Goal: Task Accomplishment & Management: Manage account settings

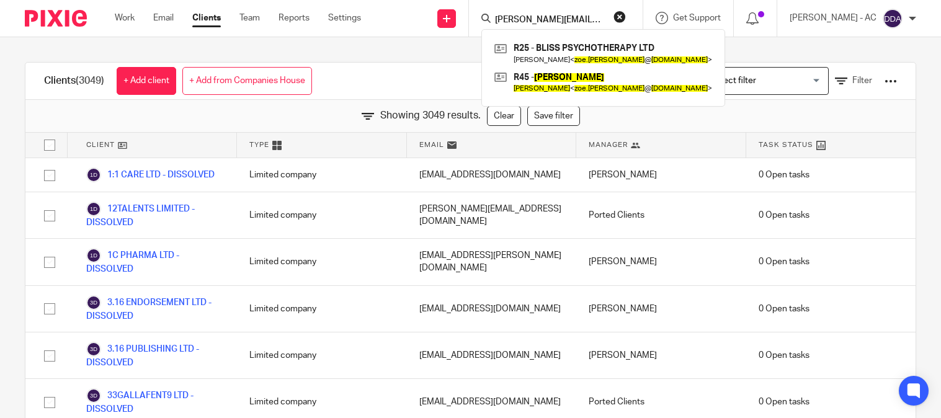
click at [626, 17] on button "reset" at bounding box center [620, 17] width 12 height 12
click at [585, 20] on input "Search" at bounding box center [550, 20] width 112 height 11
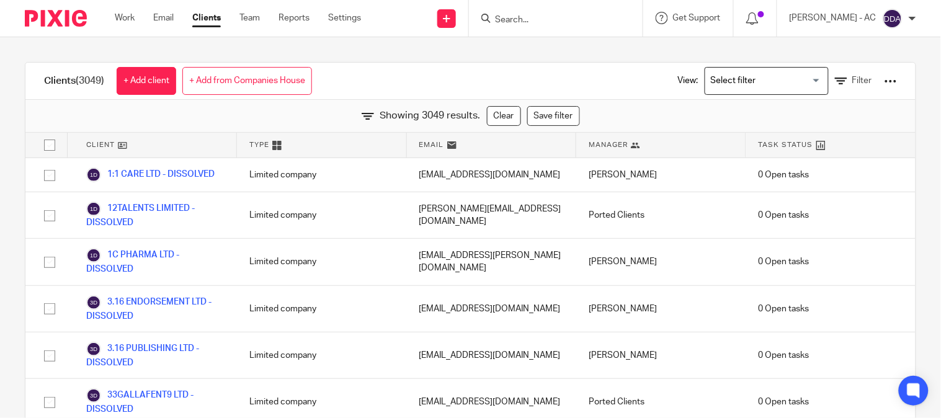
scroll to position [58396, 0]
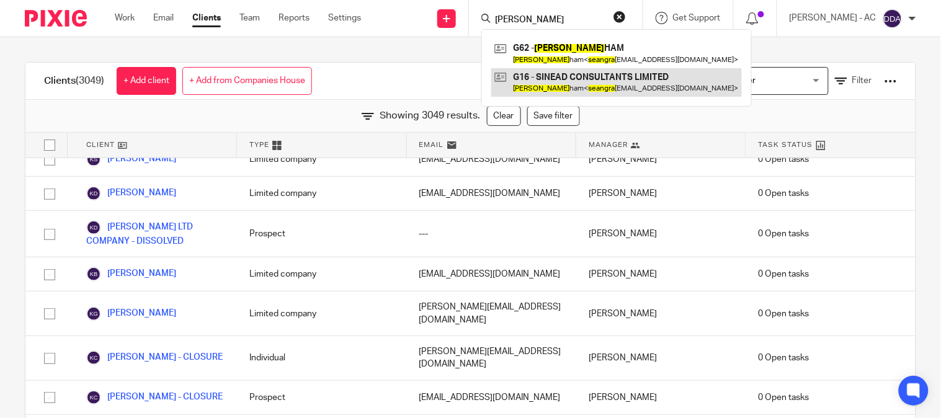
type input "sean gra"
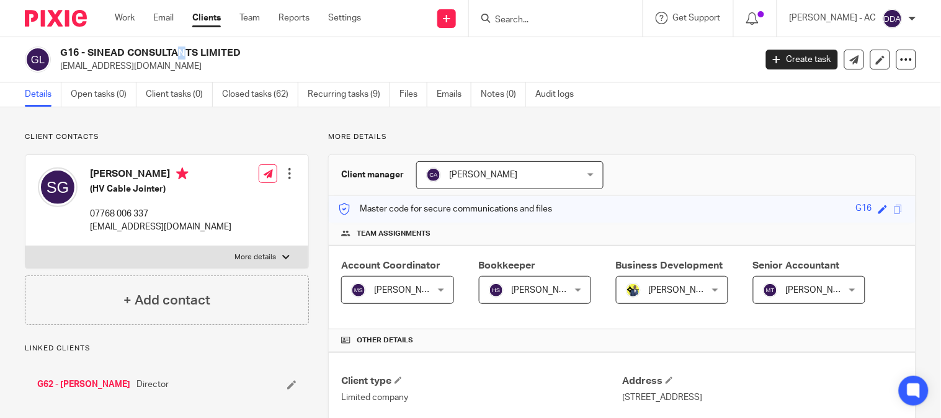
click at [87, 47] on h2 "G16 - SINEAD CONSULTANTS LIMITED" at bounding box center [335, 53] width 550 height 13
drag, startPoint x: 87, startPoint y: 48, endPoint x: 232, endPoint y: 57, distance: 144.8
click at [232, 57] on h2 "G16 - SINEAD CONSULTANTS LIMITED" at bounding box center [335, 53] width 550 height 13
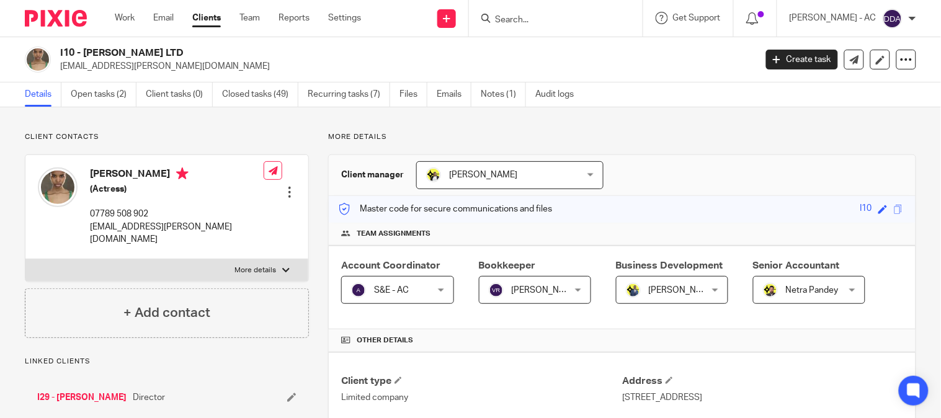
click at [516, 17] on input "Search" at bounding box center [550, 20] width 112 height 11
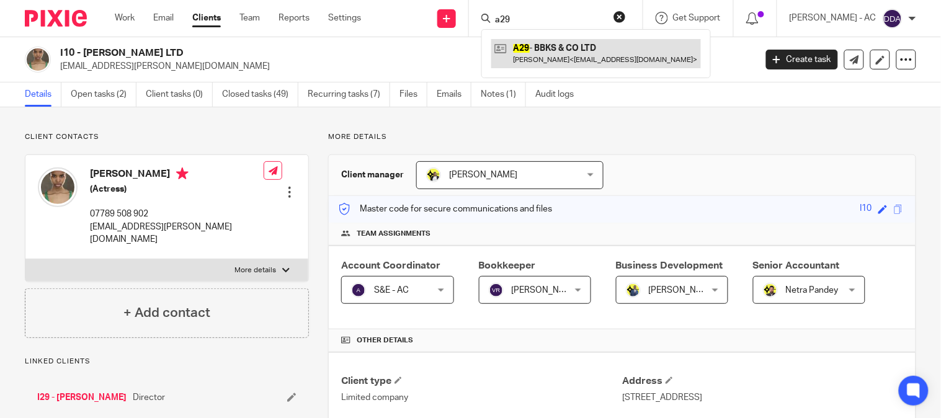
type input "a29"
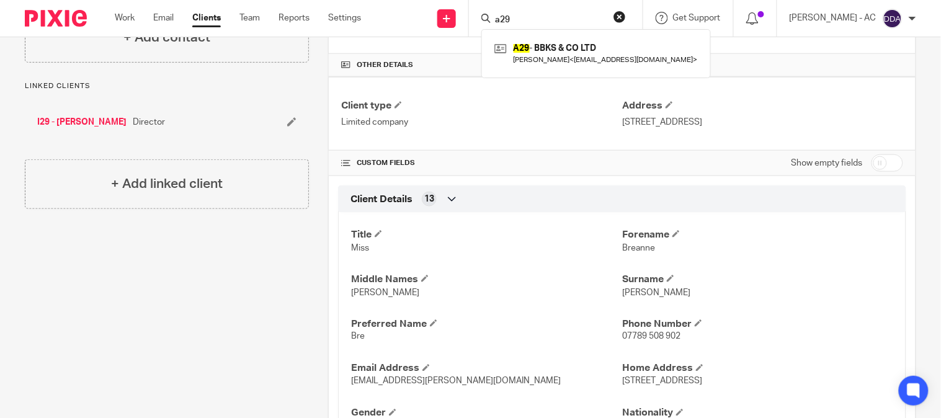
click at [877, 161] on input "checkbox" at bounding box center [888, 163] width 32 height 17
checkbox input "true"
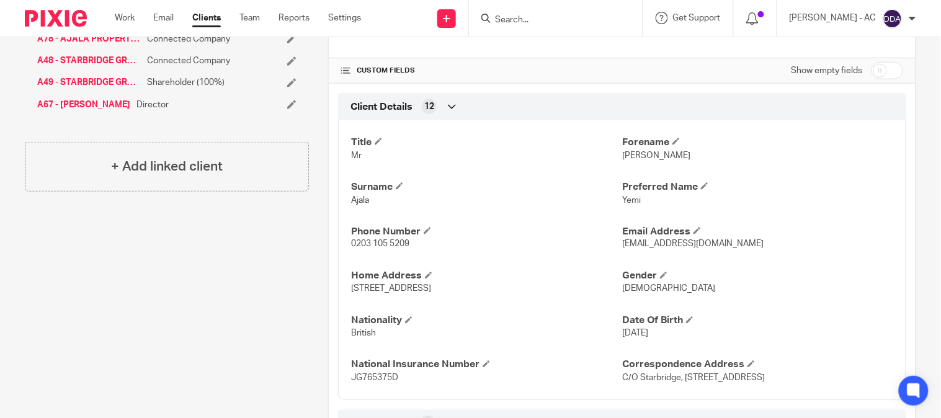
scroll to position [344, 0]
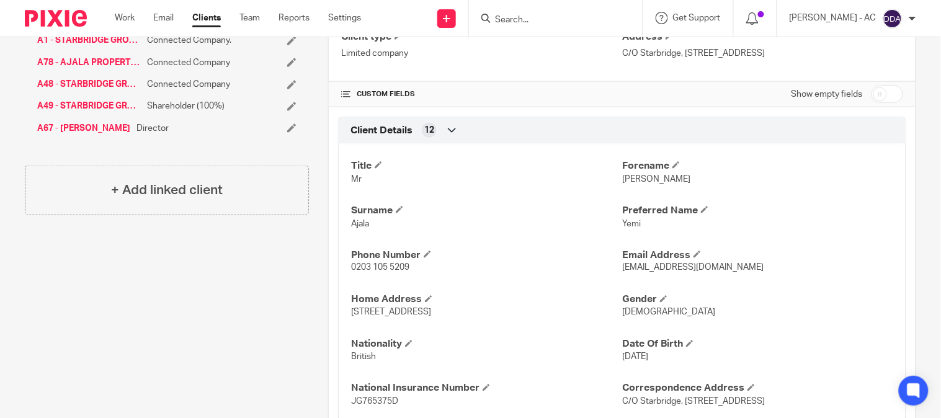
click at [879, 101] on input "checkbox" at bounding box center [888, 94] width 32 height 17
checkbox input "true"
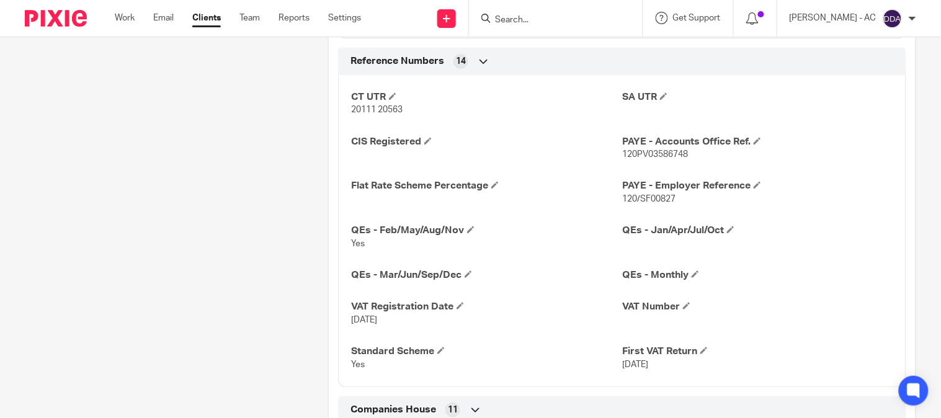
scroll to position [1172, 0]
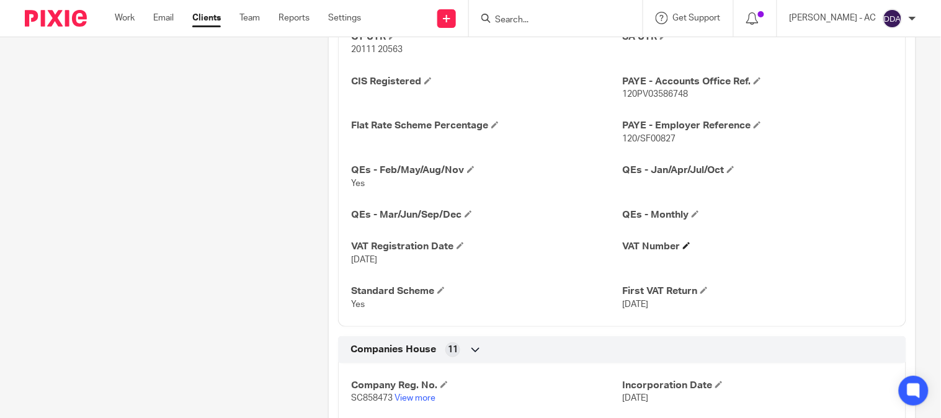
click at [688, 251] on h4 "VAT Number" at bounding box center [757, 246] width 271 height 13
click at [683, 246] on span at bounding box center [686, 245] width 7 height 7
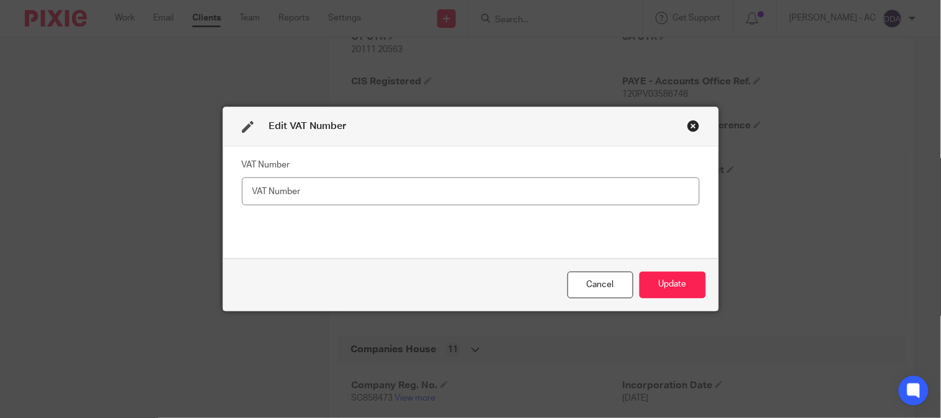
click at [329, 200] on input "text" at bounding box center [471, 191] width 458 height 28
type input "501 4338 36"
click at [671, 279] on button "Update" at bounding box center [673, 285] width 66 height 27
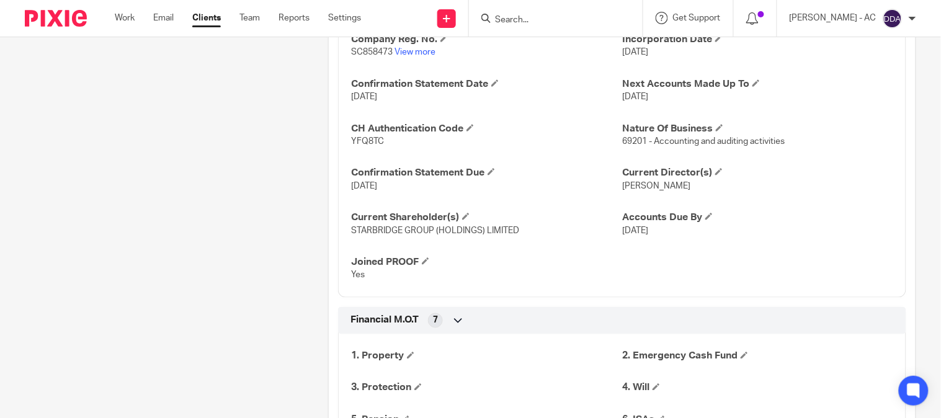
scroll to position [1517, 0]
click at [560, 20] on input "Search" at bounding box center [550, 20] width 112 height 11
paste input "olaaworetan@gmail.com"
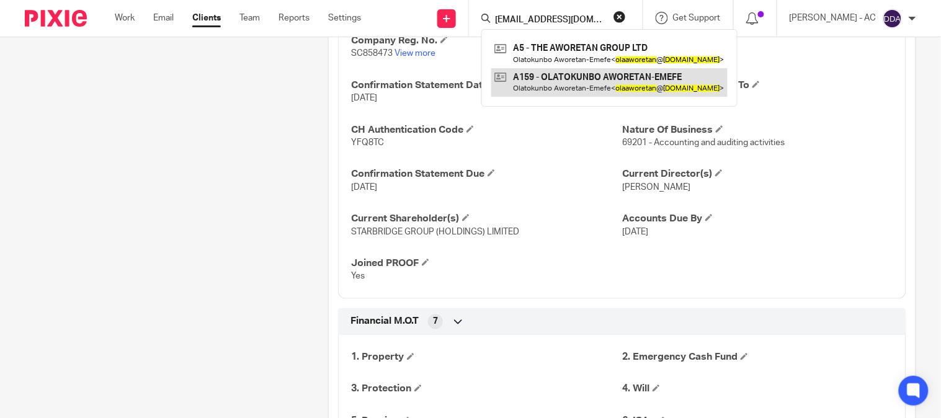
type input "olaaworetan@gmail.com"
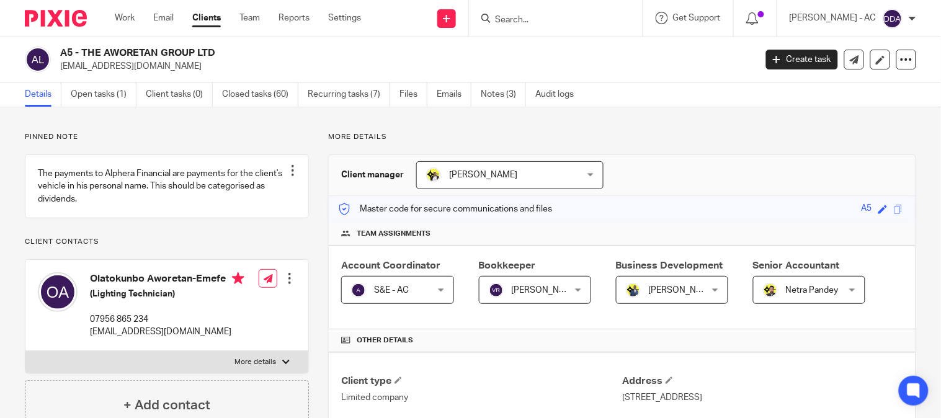
click at [82, 48] on h2 "A5 - THE AWORETAN GROUP LTD" at bounding box center [335, 53] width 550 height 13
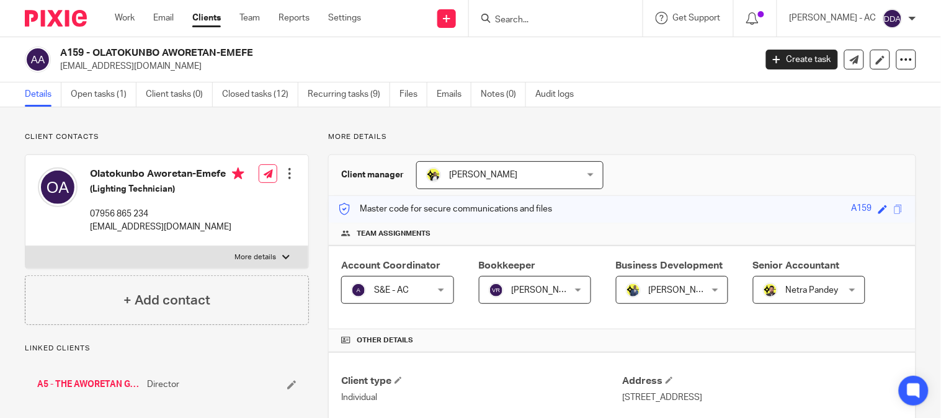
click at [531, 16] on input "Search" at bounding box center [550, 20] width 112 height 11
paste input "[EMAIL_ADDRESS][DOMAIN_NAME]"
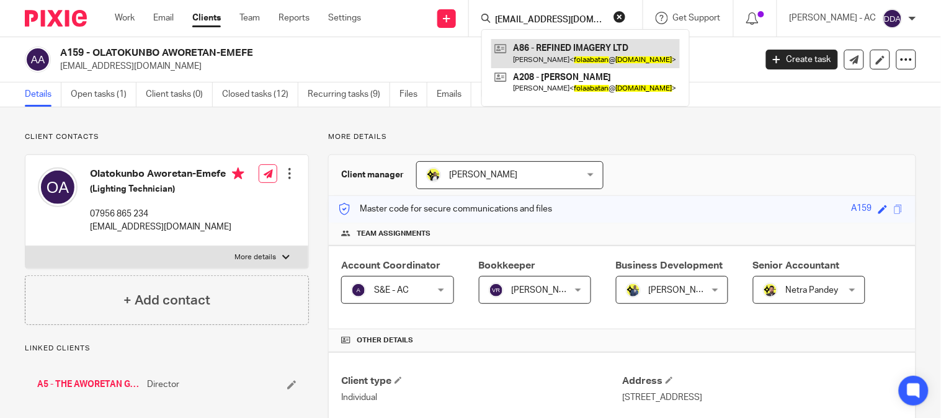
type input "[EMAIL_ADDRESS][DOMAIN_NAME]"
drag, startPoint x: 522, startPoint y: 58, endPoint x: 506, endPoint y: 58, distance: 15.5
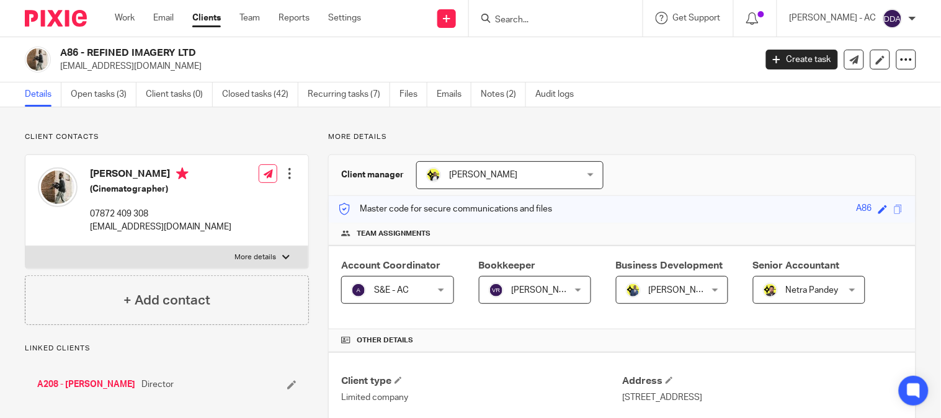
drag, startPoint x: 87, startPoint y: 53, endPoint x: 212, endPoint y: 55, distance: 124.7
click at [212, 55] on h2 "A86 - REFINED IMAGERY LTD" at bounding box center [335, 53] width 550 height 13
copy h2 "REFINED IMAGERY LTD"
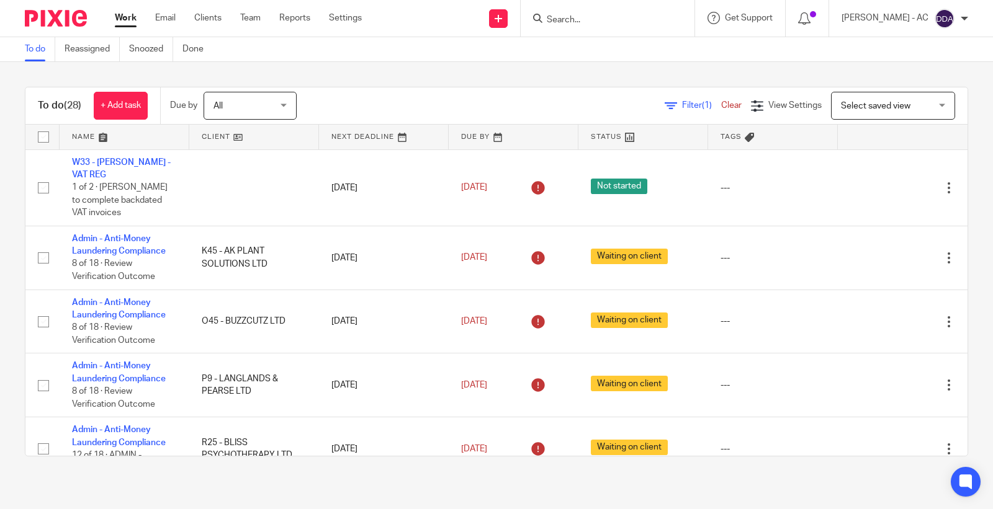
click at [593, 27] on div at bounding box center [608, 18] width 174 height 37
click at [599, 11] on form at bounding box center [611, 19] width 132 height 16
click at [598, 19] on input "Search" at bounding box center [601, 20] width 112 height 11
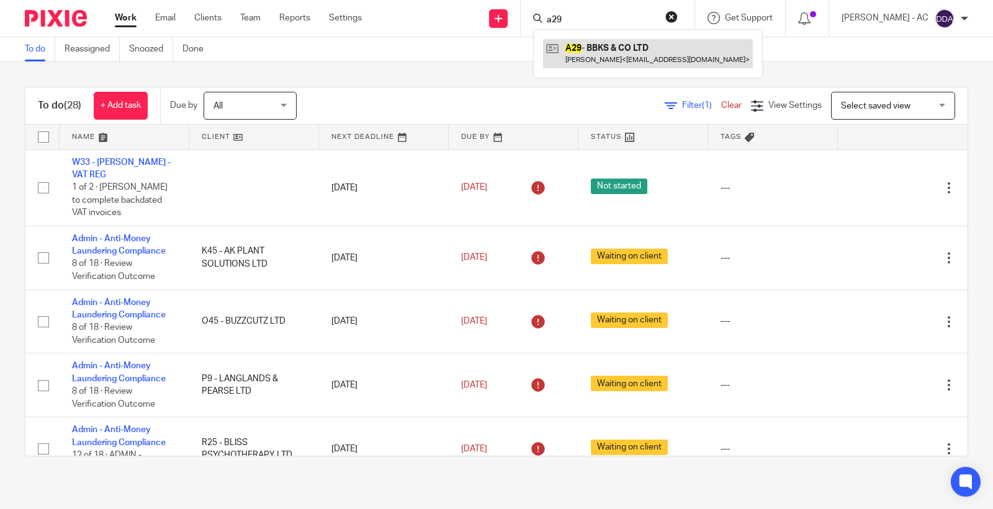
type input "a29"
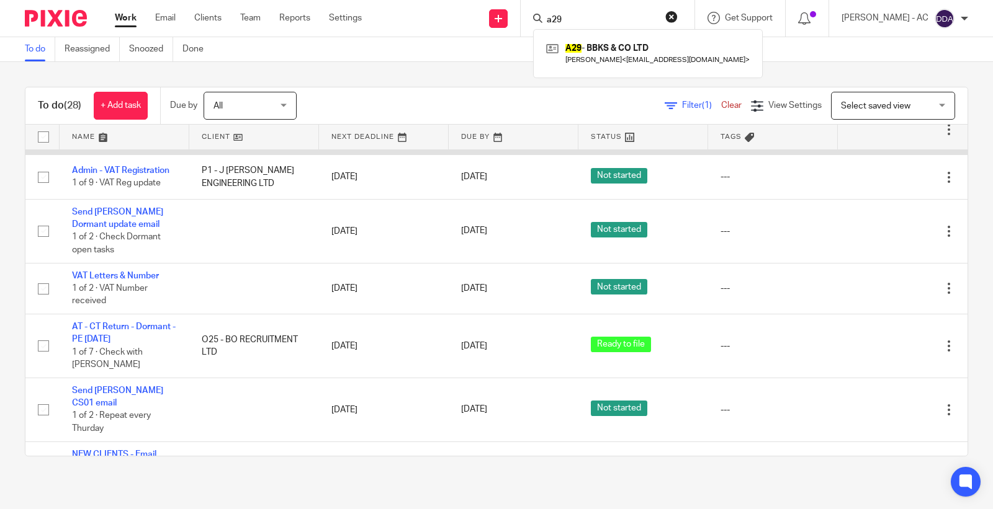
scroll to position [1310, 0]
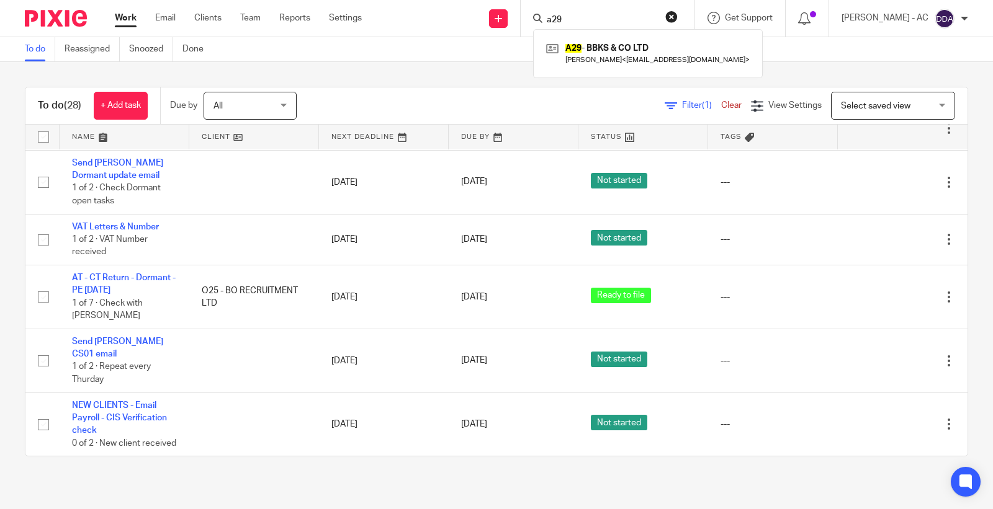
drag, startPoint x: 554, startPoint y: 13, endPoint x: 529, endPoint y: 14, distance: 24.2
click at [530, 14] on div "Send new email Create task Add client Request signature a29 A29 - BBKS & CO LTD…" at bounding box center [686, 18] width 612 height 37
click at [584, 15] on input "a21" at bounding box center [601, 20] width 112 height 11
click at [606, 17] on input "a31" at bounding box center [601, 20] width 112 height 11
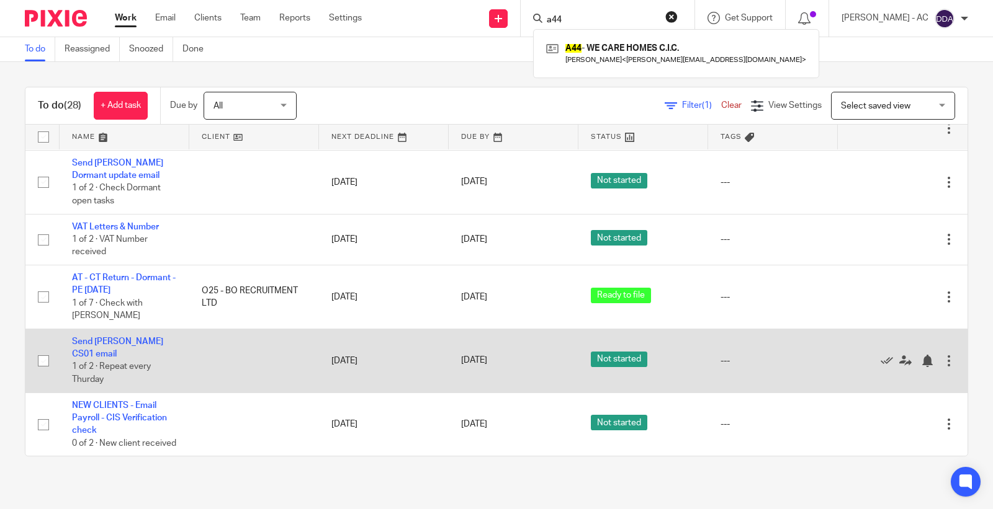
scroll to position [1373, 0]
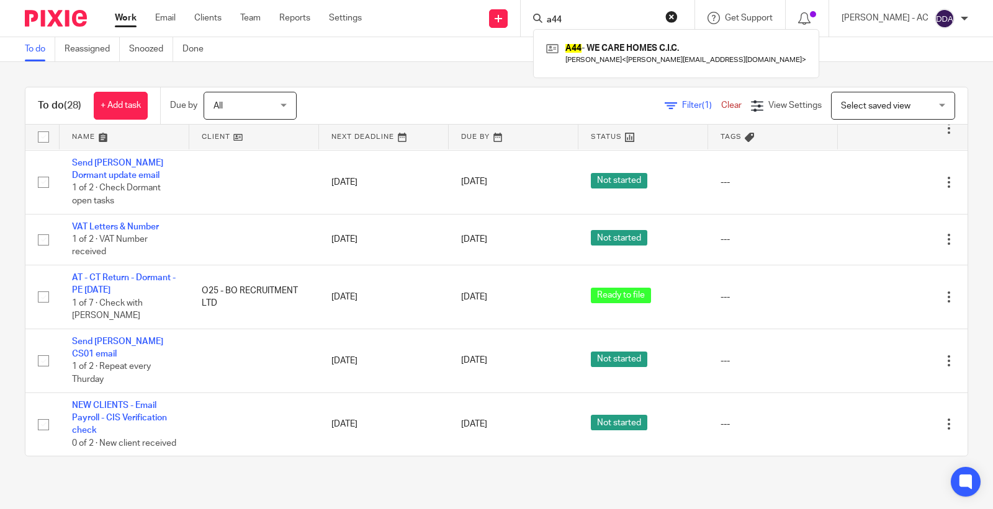
drag, startPoint x: 580, startPoint y: 16, endPoint x: 534, endPoint y: 16, distance: 46.5
click at [534, 16] on div "a44 A44 - WE CARE HOMES C.I.C. Adrian Adams < adrian@wecarehomes.co.uk >" at bounding box center [608, 18] width 174 height 37
click at [604, 15] on input "a44" at bounding box center [601, 20] width 112 height 11
click at [607, 15] on input "a44" at bounding box center [601, 20] width 112 height 11
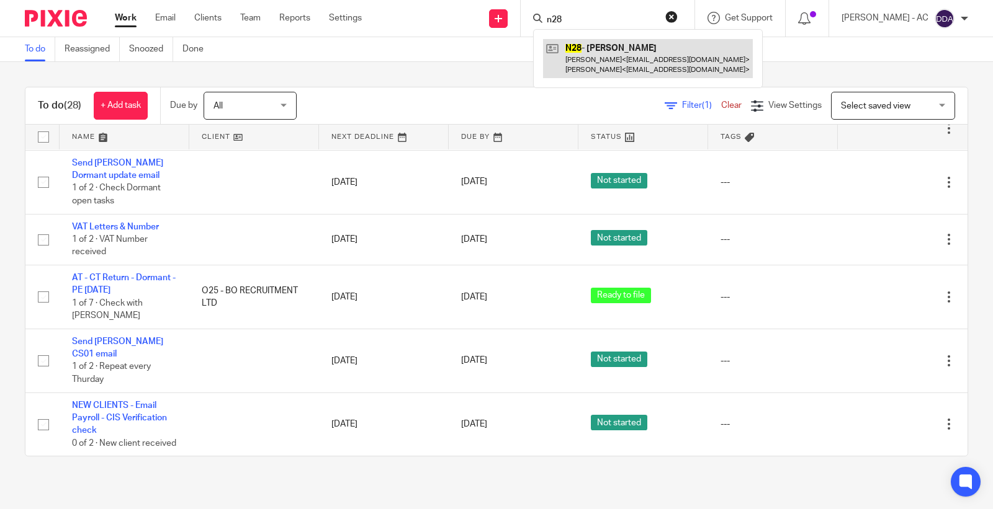
type input "n28"
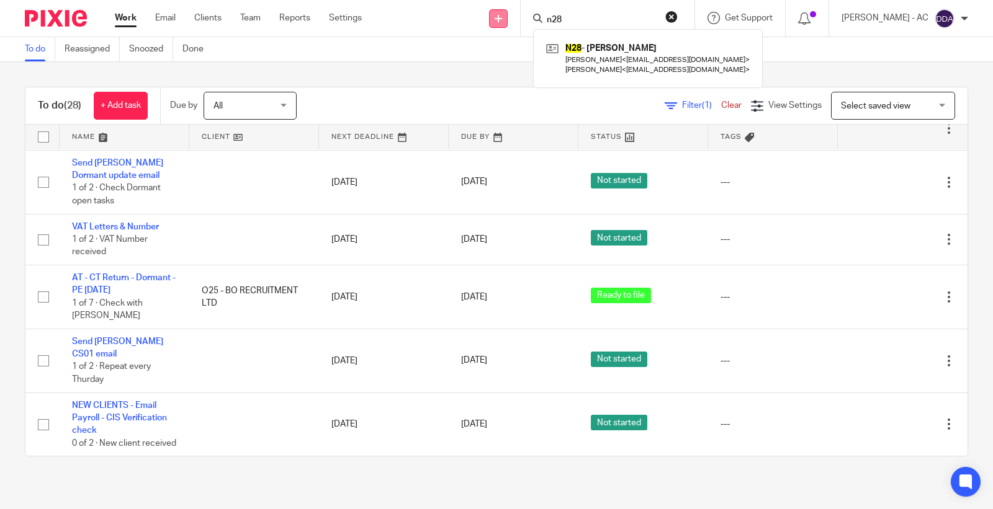
drag, startPoint x: 587, startPoint y: 17, endPoint x: 516, endPoint y: 25, distance: 71.8
click at [516, 25] on div "Send new email Create task Add client Request signature n28 N28 - JUNE NYARKO J…" at bounding box center [686, 18] width 612 height 37
type input "b20"
drag, startPoint x: 577, startPoint y: 16, endPoint x: 408, endPoint y: 16, distance: 168.8
click at [408, 16] on div "Send new email Create task Add client Request signature b20 B20 - LOIS BONSU Lo…" at bounding box center [686, 18] width 612 height 37
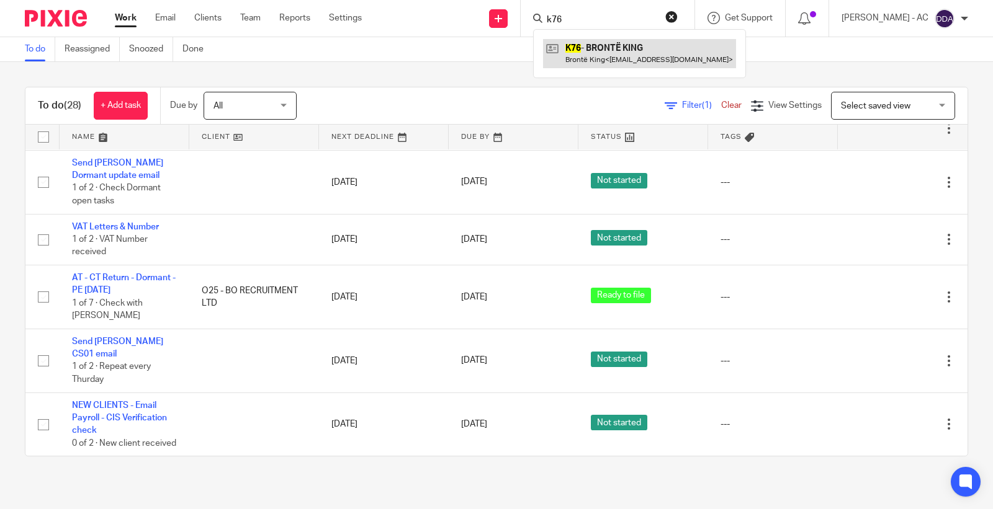
type input "k76"
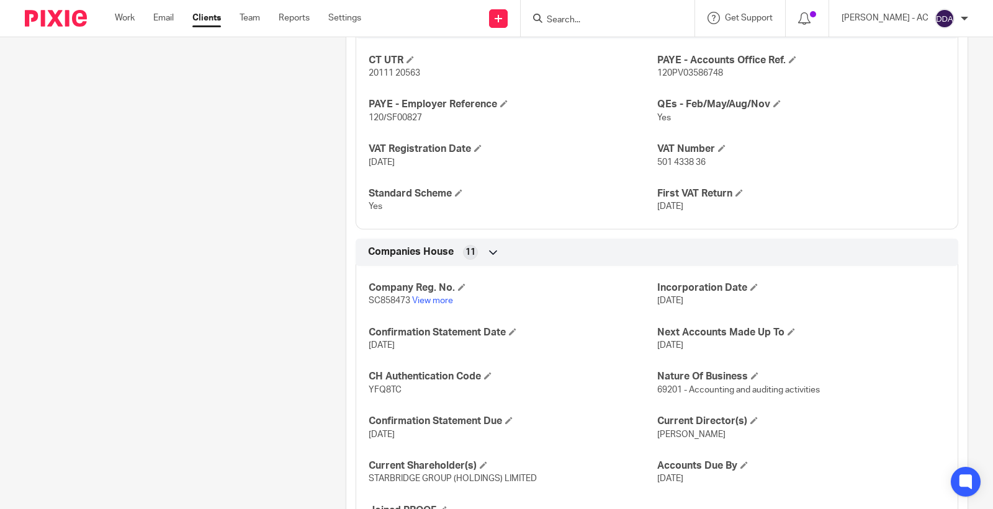
scroll to position [890, 0]
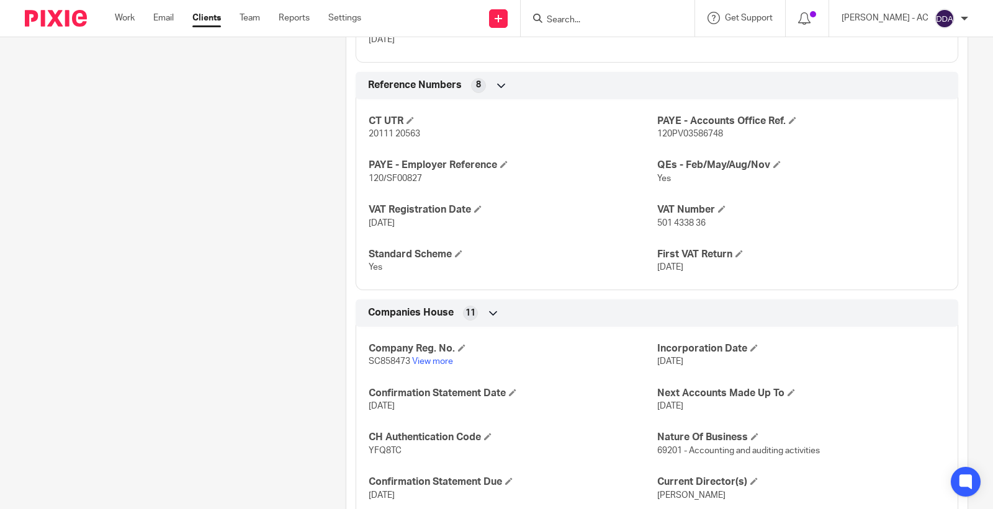
click at [675, 230] on p "501 4338 36" at bounding box center [801, 223] width 288 height 12
copy p "501 4338 36"
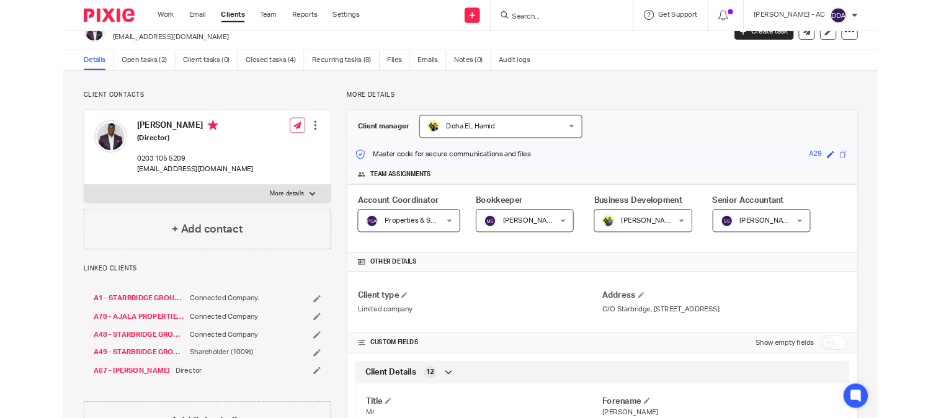
scroll to position [0, 0]
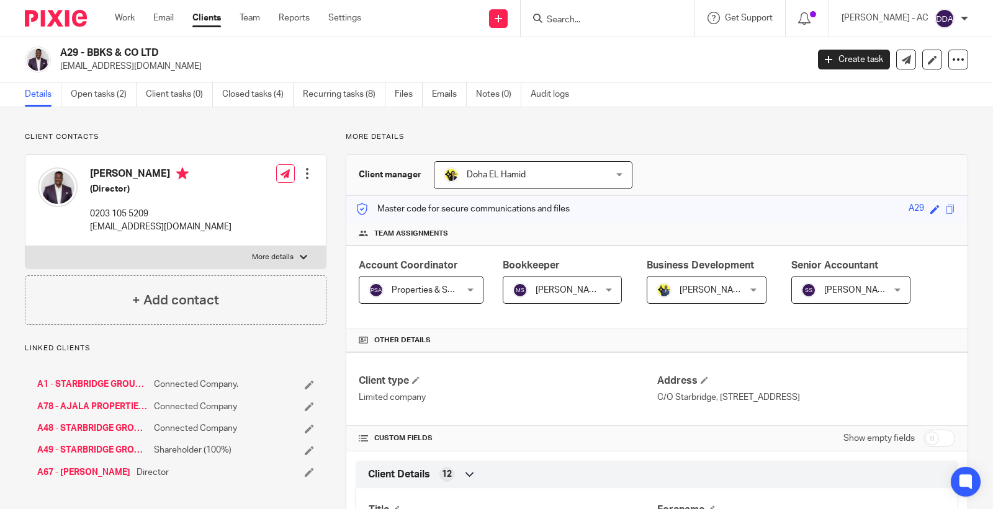
drag, startPoint x: 88, startPoint y: 52, endPoint x: 176, endPoint y: 50, distance: 88.1
click at [176, 50] on h2 "A29 - BBKS & CO LTD" at bounding box center [355, 53] width 591 height 13
copy h2 "BBKS & CO LTD"
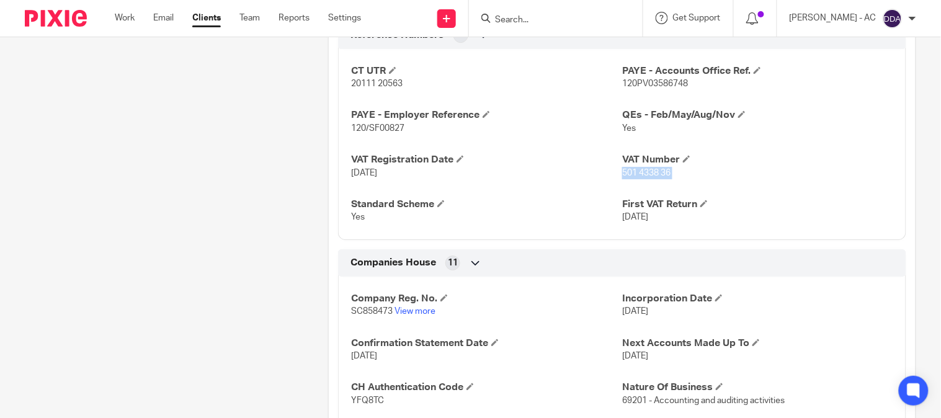
scroll to position [896, 0]
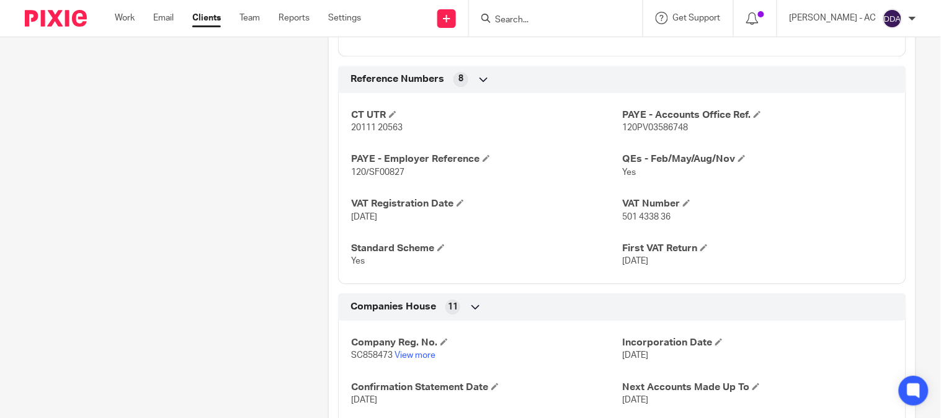
click at [642, 221] on p "501 4338 36" at bounding box center [757, 217] width 271 height 12
click at [642, 221] on span "501 4338 36" at bounding box center [646, 217] width 48 height 9
copy p "501 4338 36"
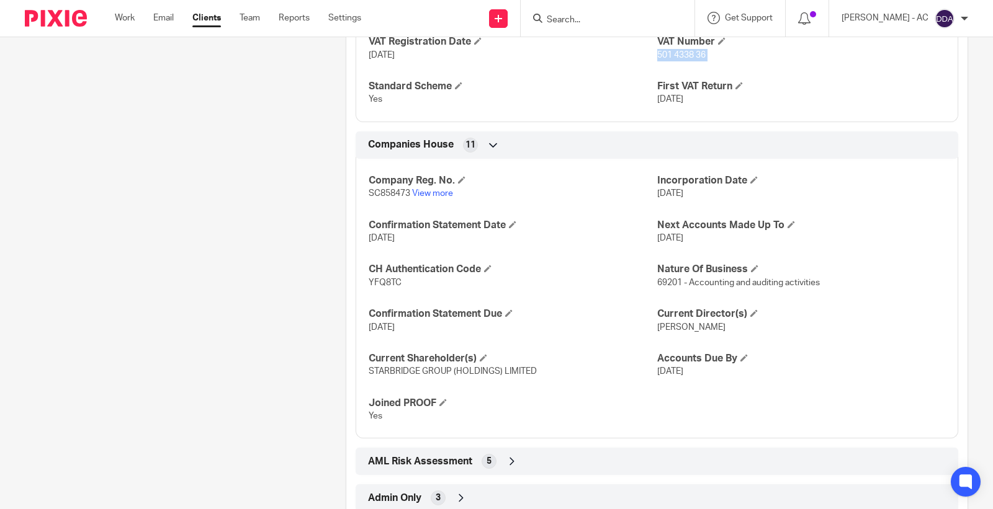
scroll to position [1096, 0]
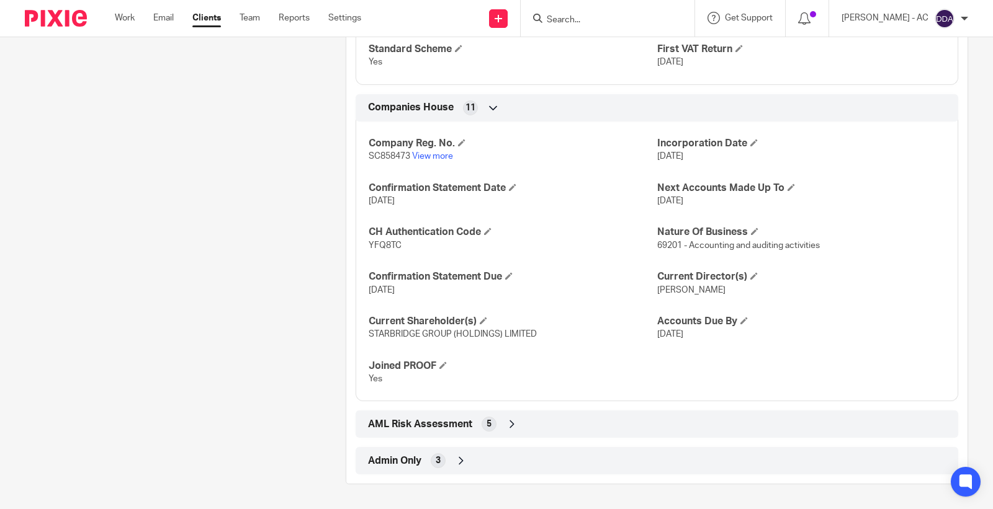
click at [436, 465] on span "3" at bounding box center [438, 461] width 5 height 12
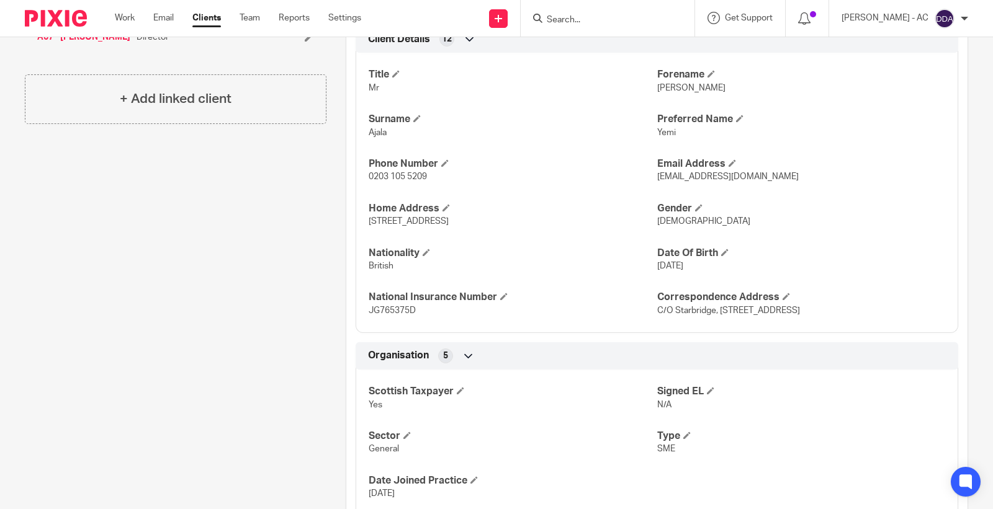
scroll to position [371, 0]
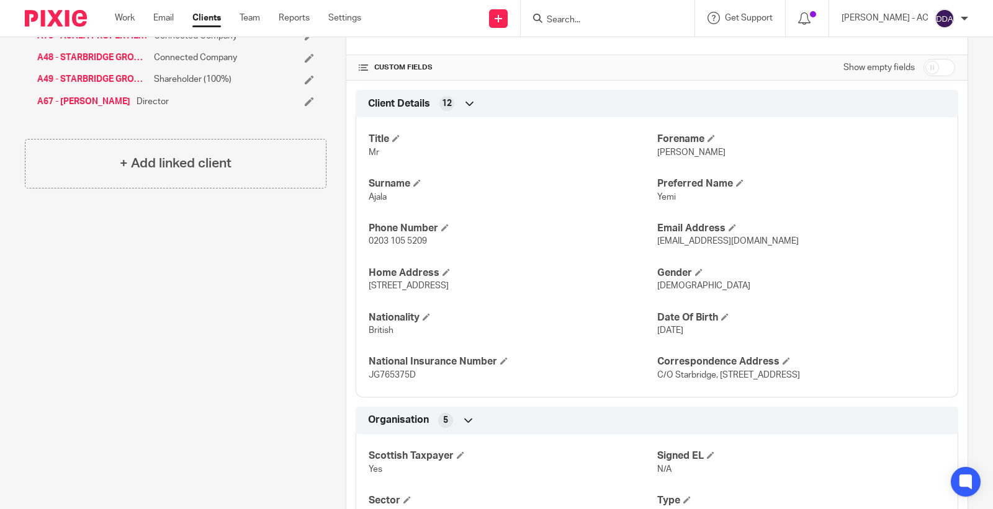
click at [923, 69] on input "checkbox" at bounding box center [939, 67] width 32 height 17
checkbox input "true"
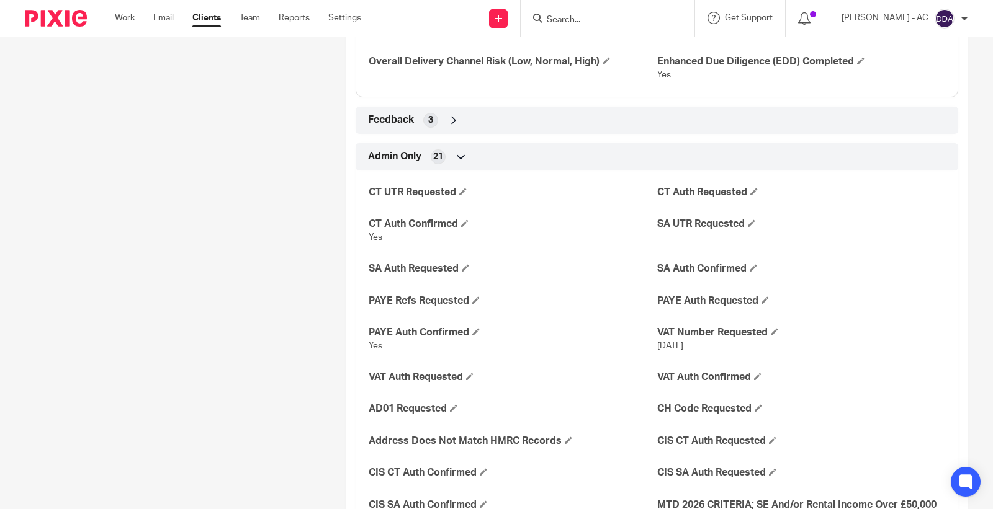
scroll to position [2233, 0]
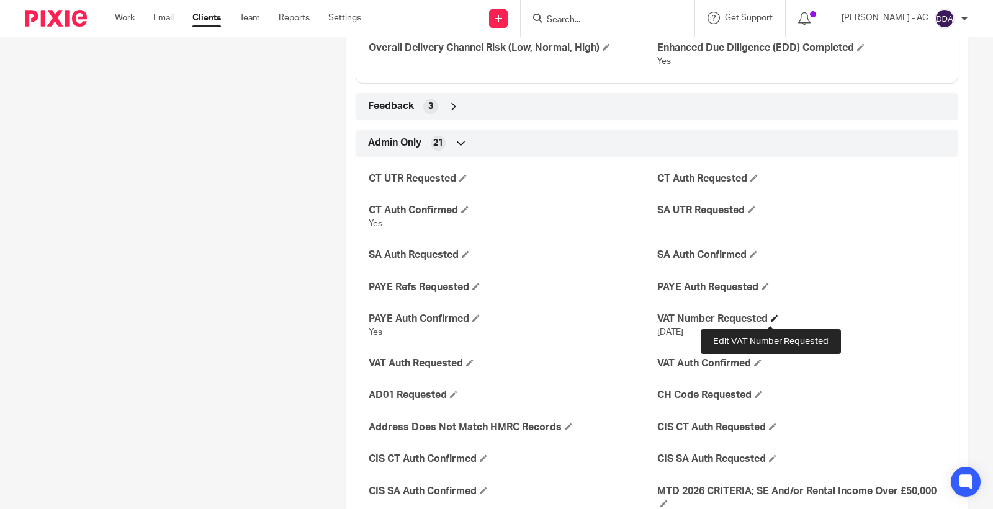
click at [773, 319] on span at bounding box center [774, 318] width 7 height 7
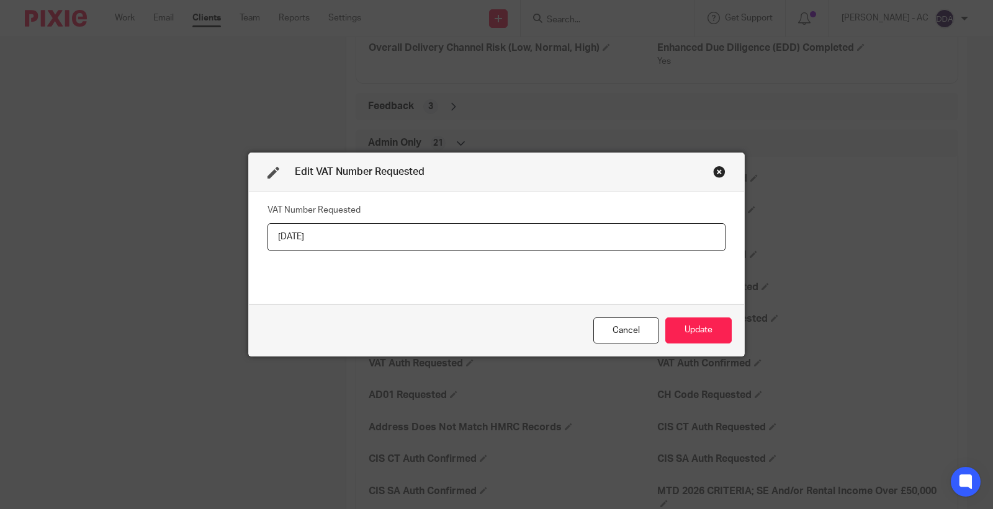
drag, startPoint x: 406, startPoint y: 238, endPoint x: 91, endPoint y: 238, distance: 314.6
click at [91, 238] on div "Edit VAT Number Requested VAT Number Requested 08/09/2025 Cancel Update" at bounding box center [496, 254] width 993 height 509
click at [694, 340] on button "Update" at bounding box center [698, 331] width 66 height 27
click at [692, 332] on button "Update" at bounding box center [698, 331] width 66 height 27
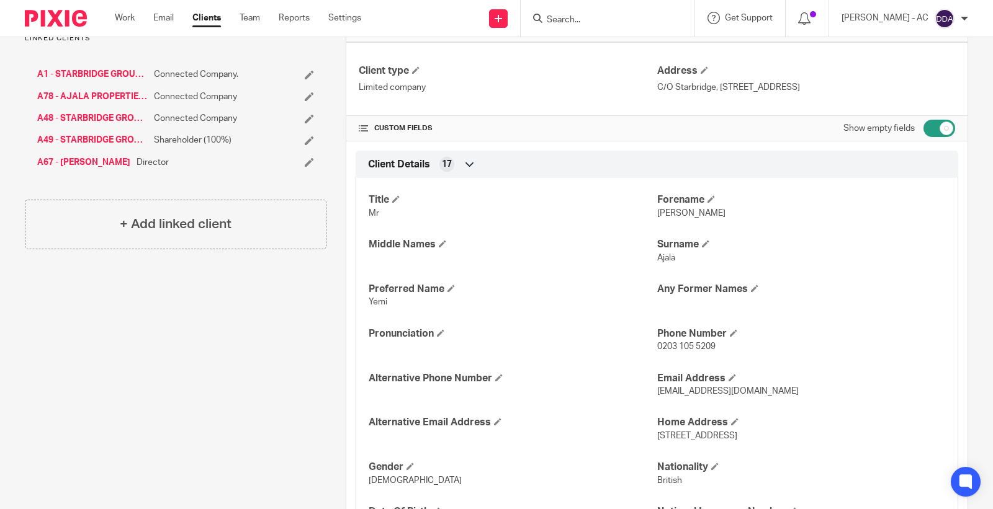
scroll to position [302, 0]
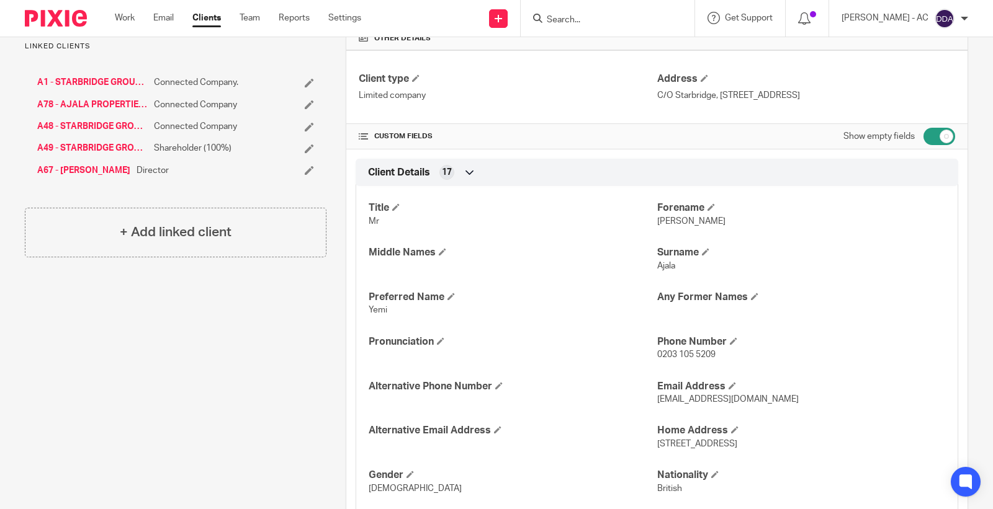
click at [671, 224] on span "[PERSON_NAME]" at bounding box center [691, 221] width 68 height 9
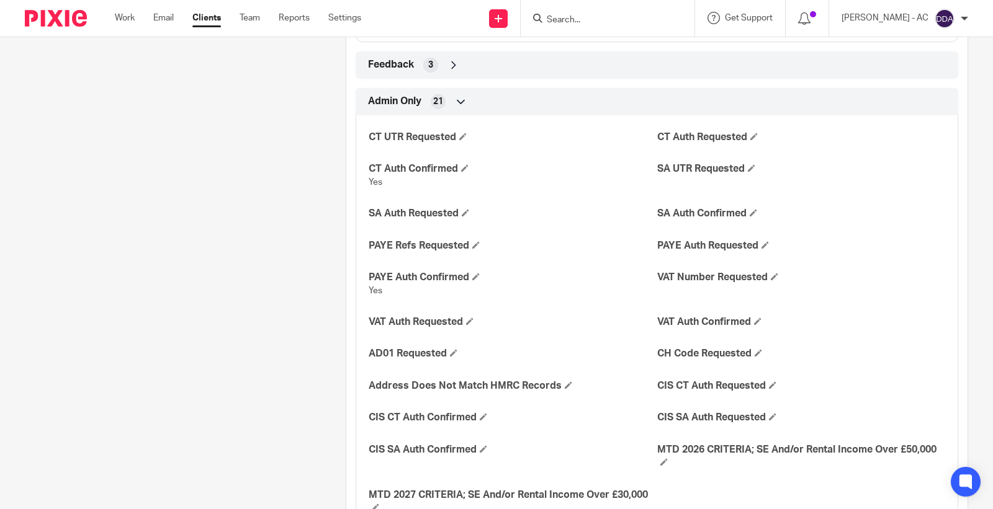
scroll to position [2275, 0]
click at [468, 319] on span at bounding box center [469, 320] width 7 height 7
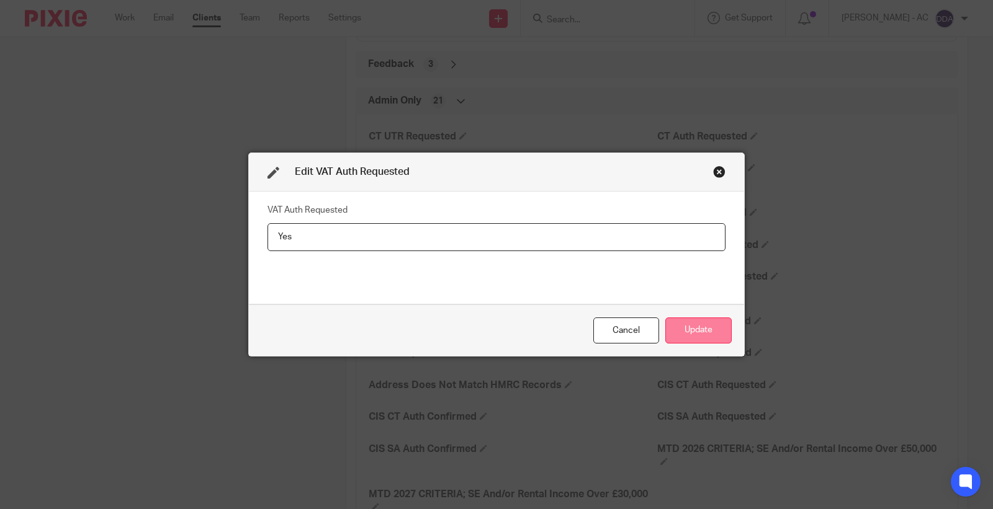
type input "Yes"
drag, startPoint x: 710, startPoint y: 336, endPoint x: 699, endPoint y: 326, distance: 14.5
click at [706, 333] on button "Update" at bounding box center [698, 331] width 66 height 27
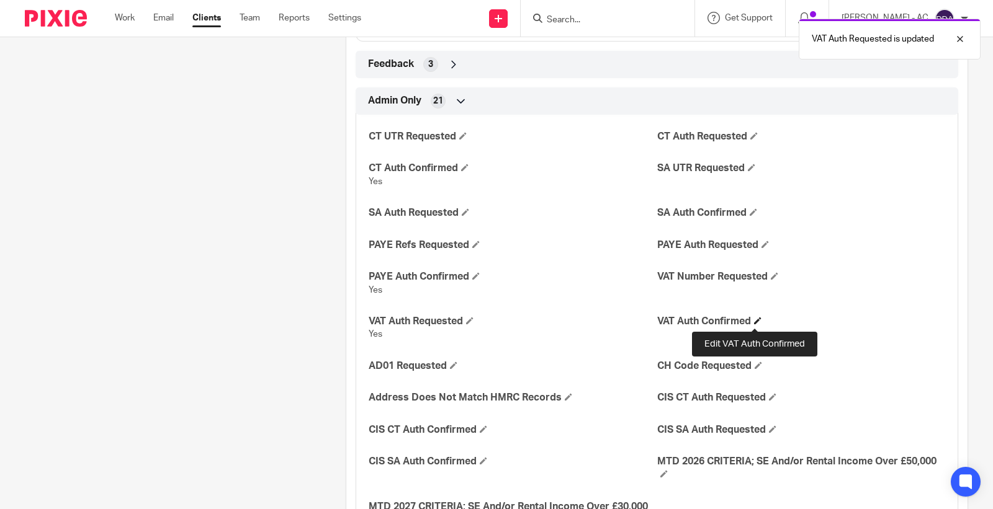
click at [758, 320] on span at bounding box center [757, 320] width 7 height 7
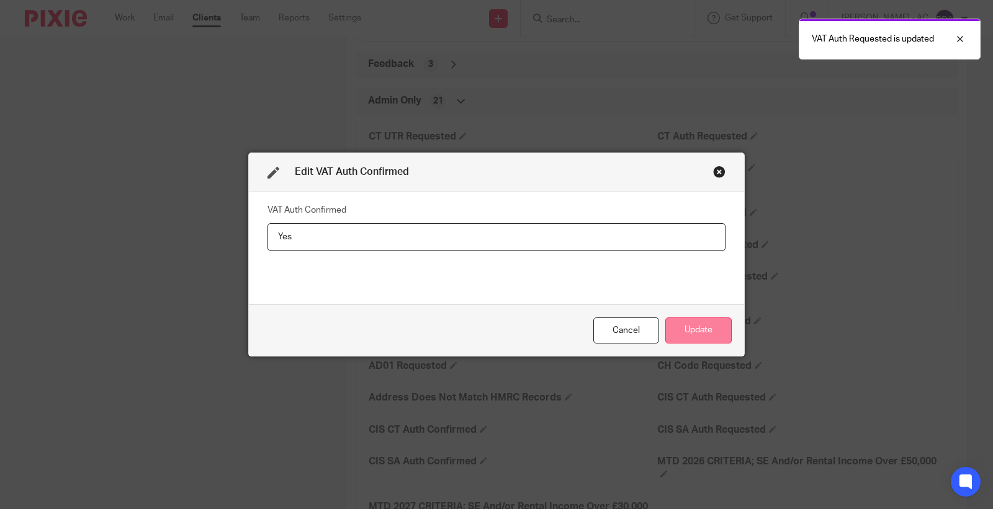
type input "Yes"
click at [681, 333] on button "Update" at bounding box center [698, 331] width 66 height 27
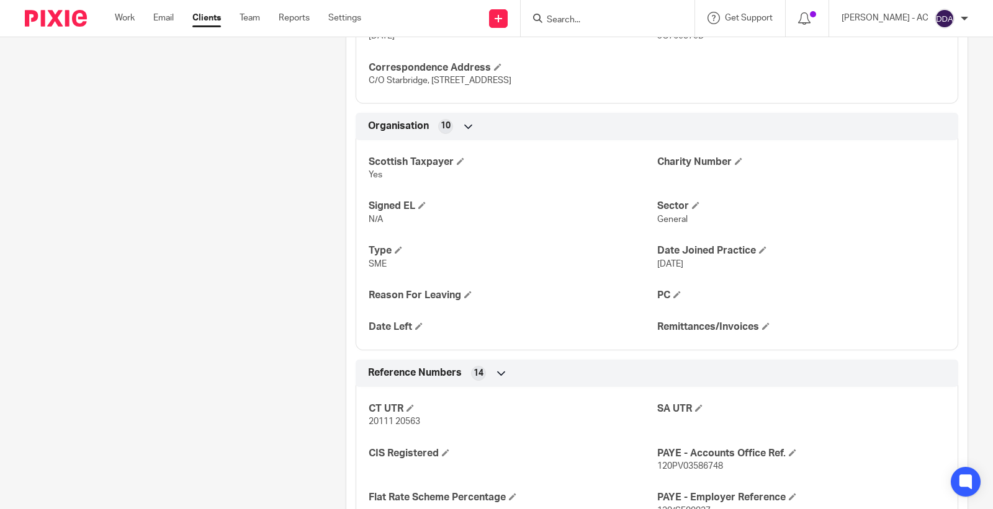
scroll to position [760, 0]
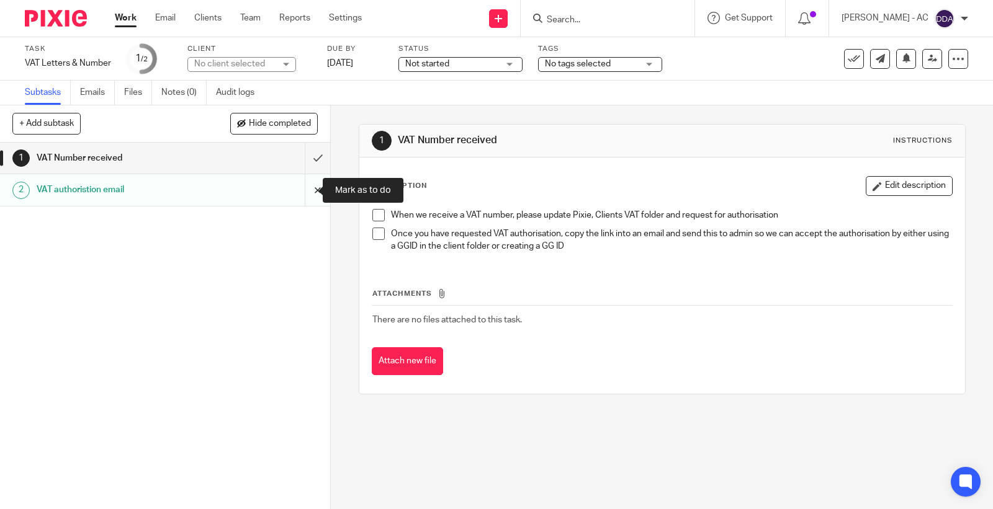
click at [305, 190] on input "submit" at bounding box center [165, 189] width 330 height 31
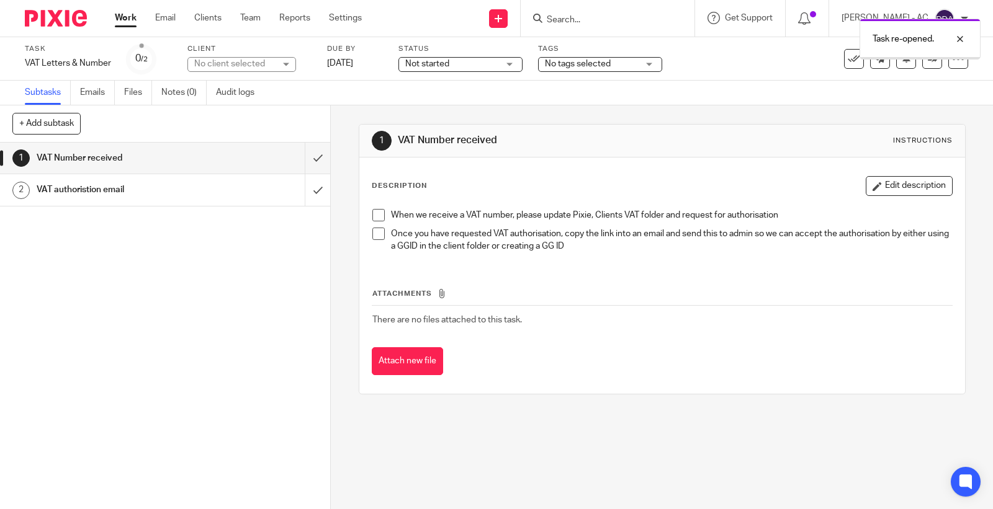
click at [238, 197] on div "VAT authoristion email" at bounding box center [165, 190] width 256 height 19
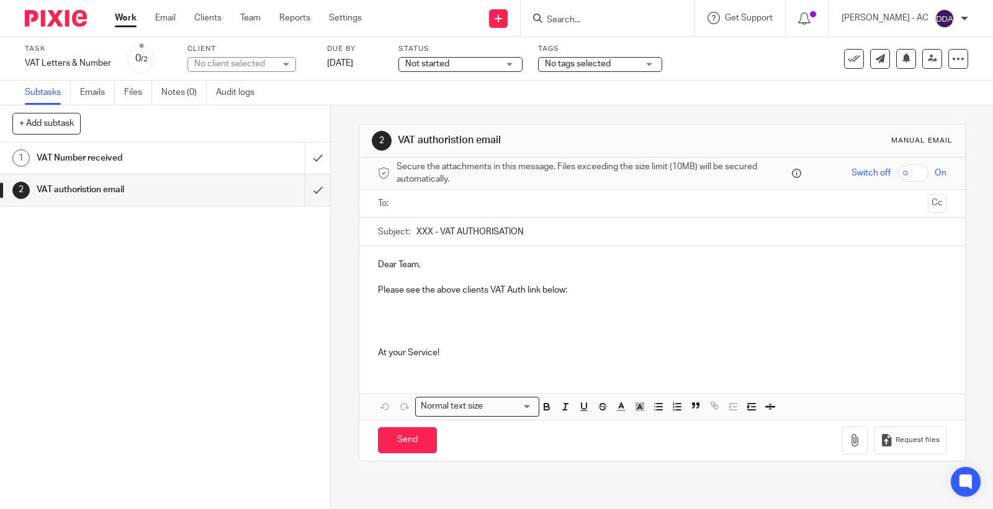
click at [617, 300] on p at bounding box center [662, 322] width 568 height 50
click at [452, 315] on p "https://www.tax.service.gov.uk/agent-client-relationships/appoint-someone-to-de…" at bounding box center [662, 322] width 568 height 50
click at [443, 325] on p "https://www.tax.service.gov.uk/agent-client-relationships/appoint-someone-to-de…" at bounding box center [662, 322] width 568 height 50
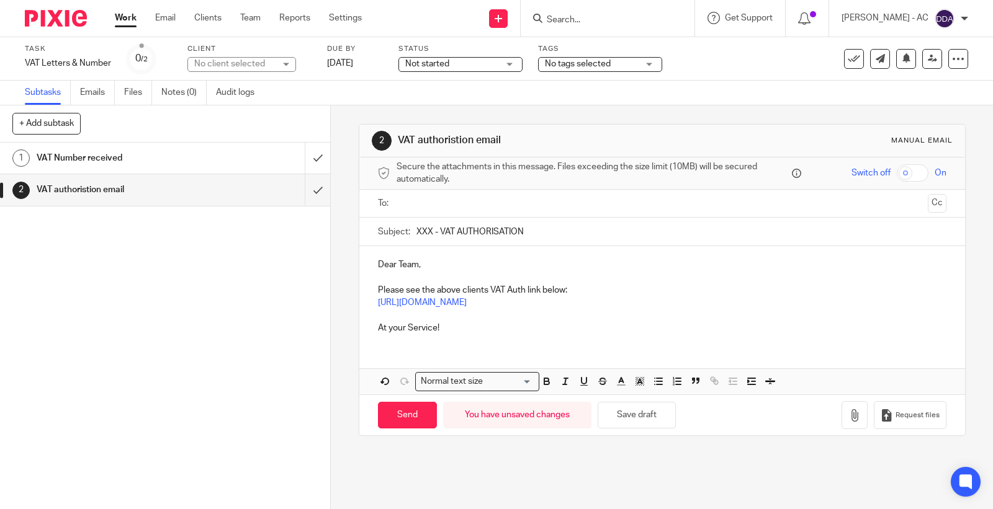
click at [429, 234] on input "XXX - VAT AUTHORISATION" at bounding box center [681, 232] width 530 height 28
type input "A29 - VAT AUTHORISATION"
click at [485, 208] on input "text" at bounding box center [661, 204] width 521 height 14
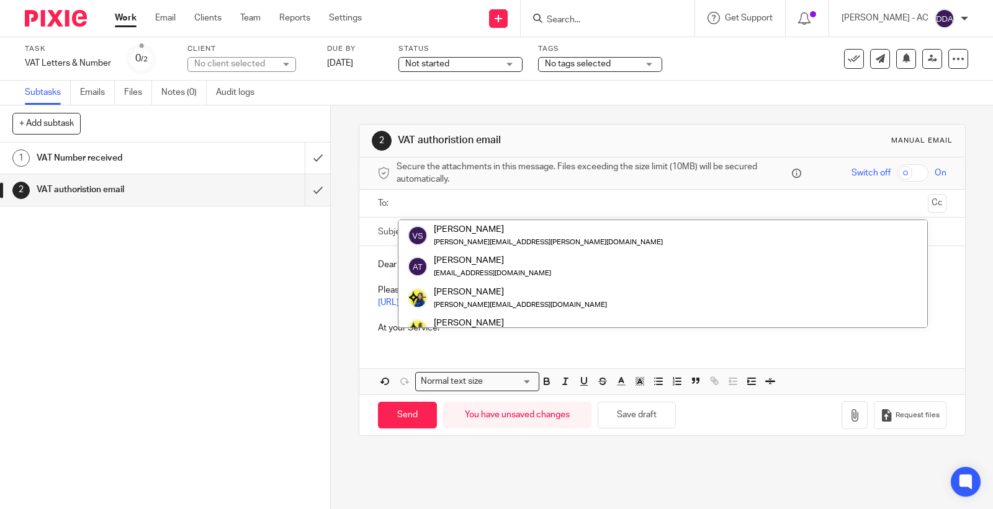
paste input "admin@starbridge.uk"
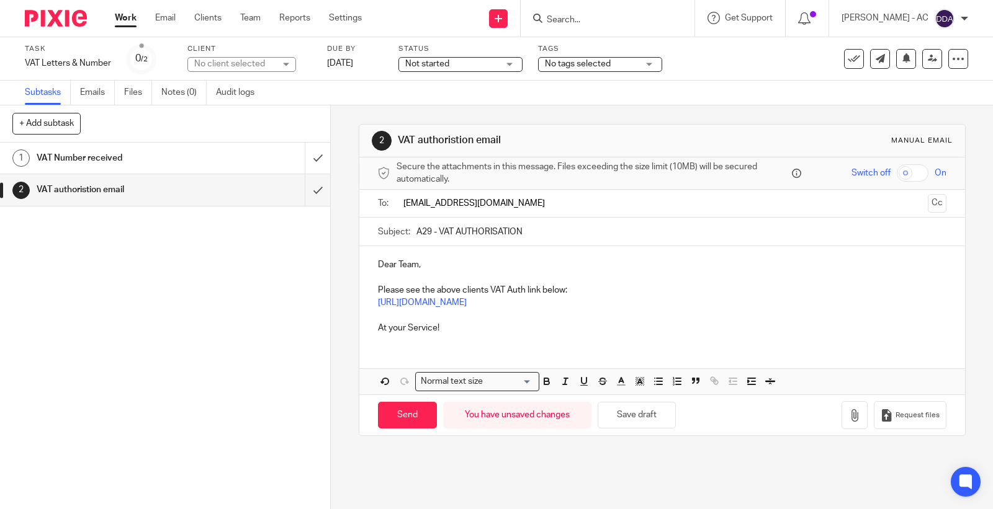
type input "admin@starbridge.uk"
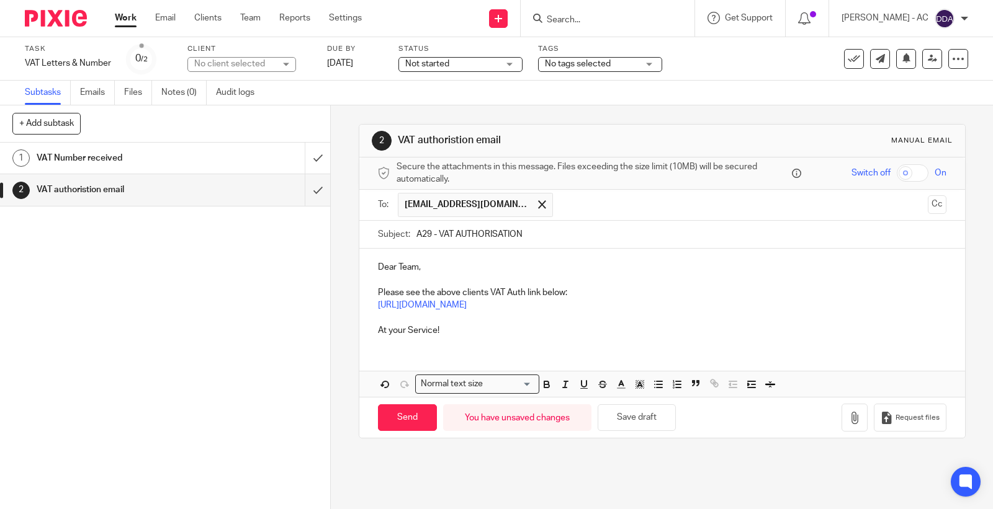
click at [539, 325] on p "https://www.tax.service.gov.uk/agent-client-relationships/appoint-someone-to-de…" at bounding box center [662, 311] width 568 height 25
click at [391, 426] on input "Send" at bounding box center [407, 418] width 59 height 27
type input "Sent"
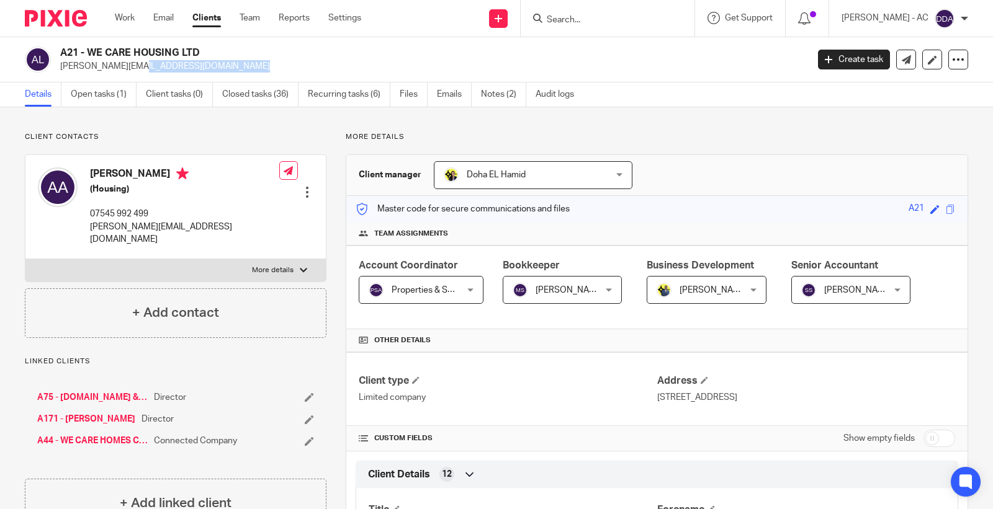
drag, startPoint x: 59, startPoint y: 60, endPoint x: 177, endPoint y: 70, distance: 118.9
click at [177, 70] on div "A21 - WE CARE HOUSING LTD [PERSON_NAME][EMAIL_ADDRESS][DOMAIN_NAME]" at bounding box center [412, 60] width 774 height 26
copy p "[PERSON_NAME][EMAIL_ADDRESS][DOMAIN_NAME]"
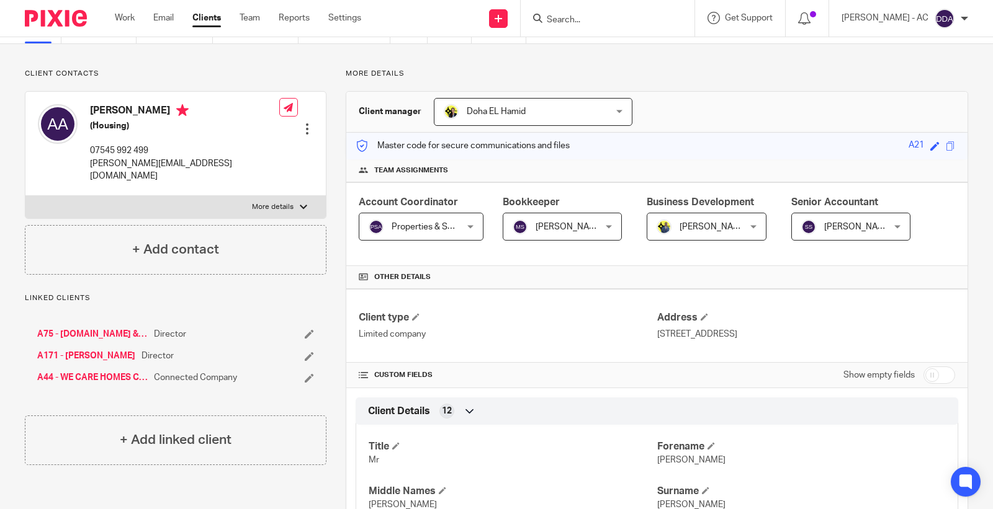
scroll to position [138, 0]
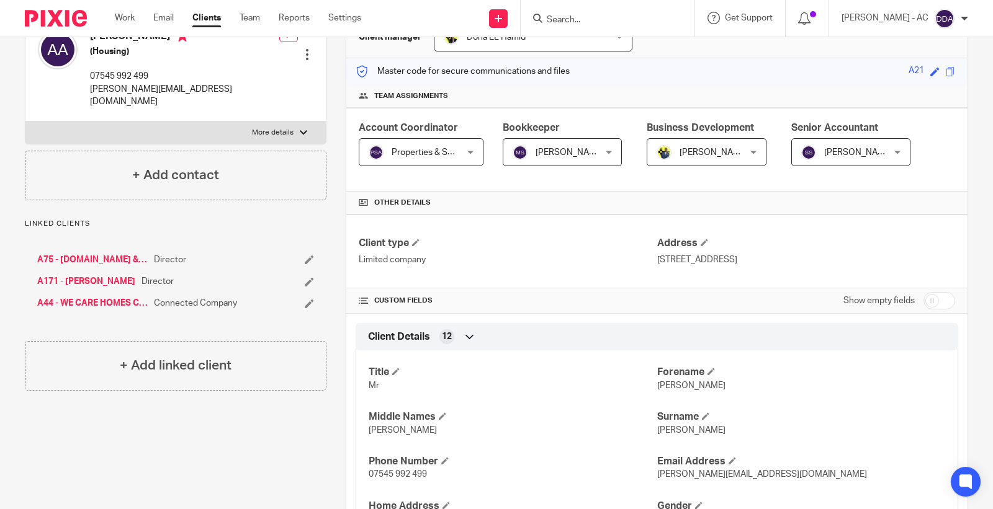
click at [657, 383] on span "[PERSON_NAME]" at bounding box center [691, 386] width 68 height 9
copy span "[PERSON_NAME]"
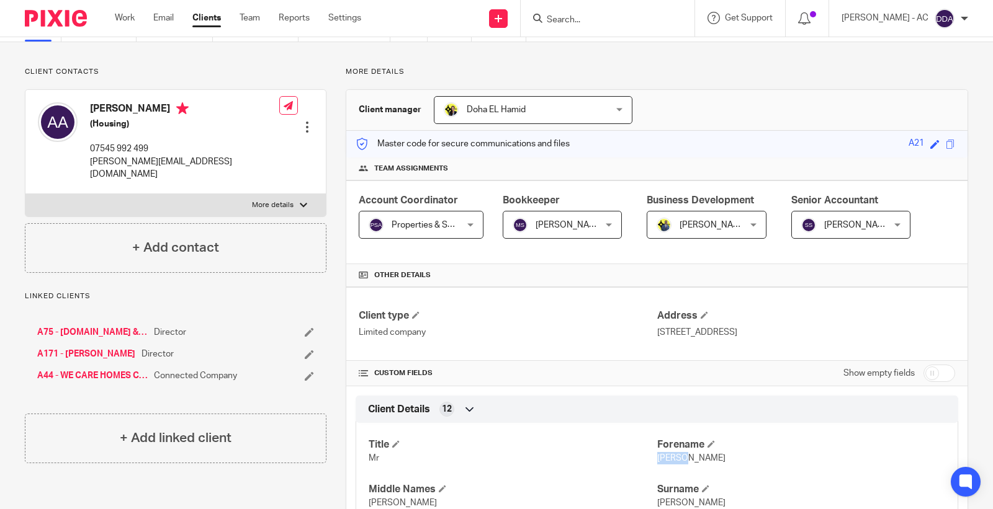
scroll to position [0, 0]
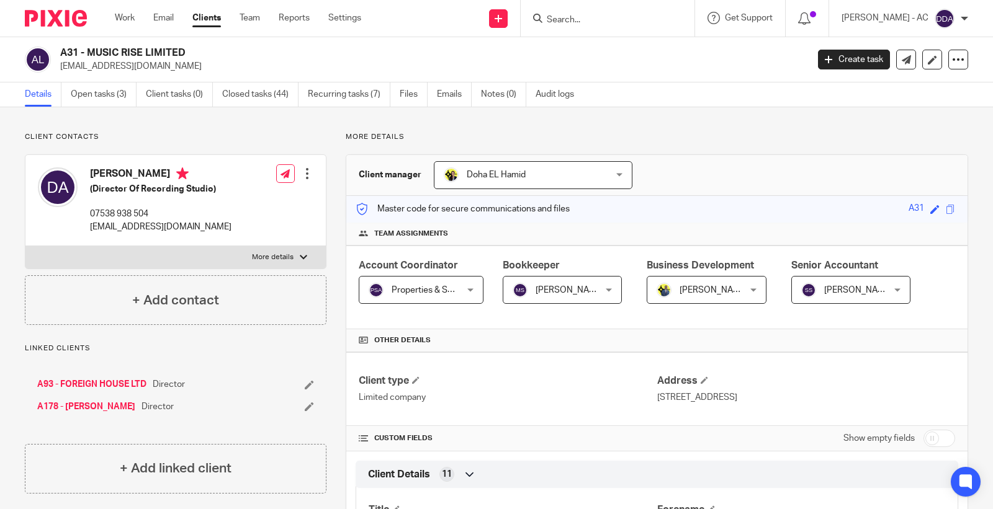
click at [161, 54] on h2 "A31 - MUSIC RISE LIMITED" at bounding box center [355, 53] width 591 height 13
click at [160, 53] on h2 "A31 - MUSIC RISE LIMITED" at bounding box center [355, 53] width 591 height 13
click at [159, 53] on h2 "A31 - MUSIC RISE LIMITED" at bounding box center [355, 53] width 591 height 13
click at [163, 66] on p "[EMAIL_ADDRESS][DOMAIN_NAME]" at bounding box center [429, 66] width 739 height 12
click at [161, 66] on p "[EMAIL_ADDRESS][DOMAIN_NAME]" at bounding box center [429, 66] width 739 height 12
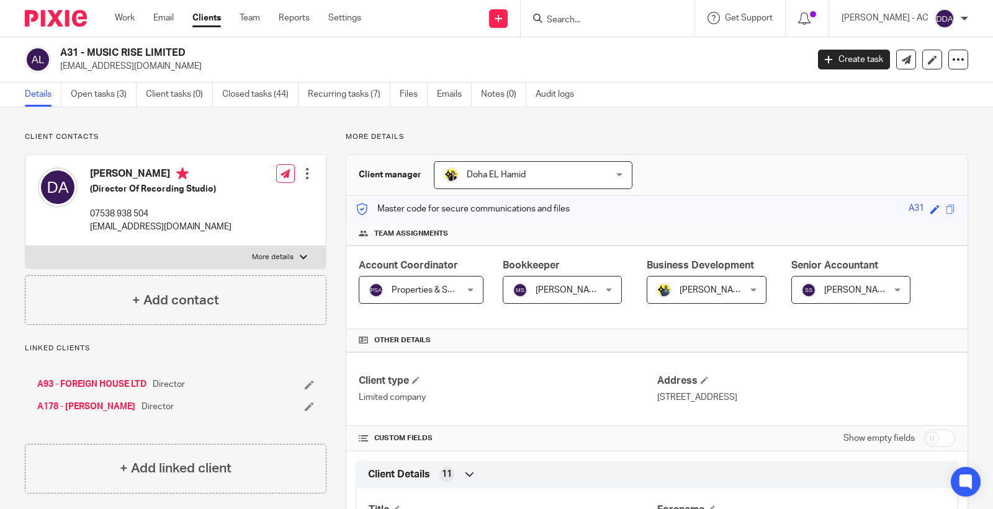
click at [159, 65] on p "[EMAIL_ADDRESS][DOMAIN_NAME]" at bounding box center [429, 66] width 739 height 12
click at [158, 63] on p "[EMAIL_ADDRESS][DOMAIN_NAME]" at bounding box center [429, 66] width 739 height 12
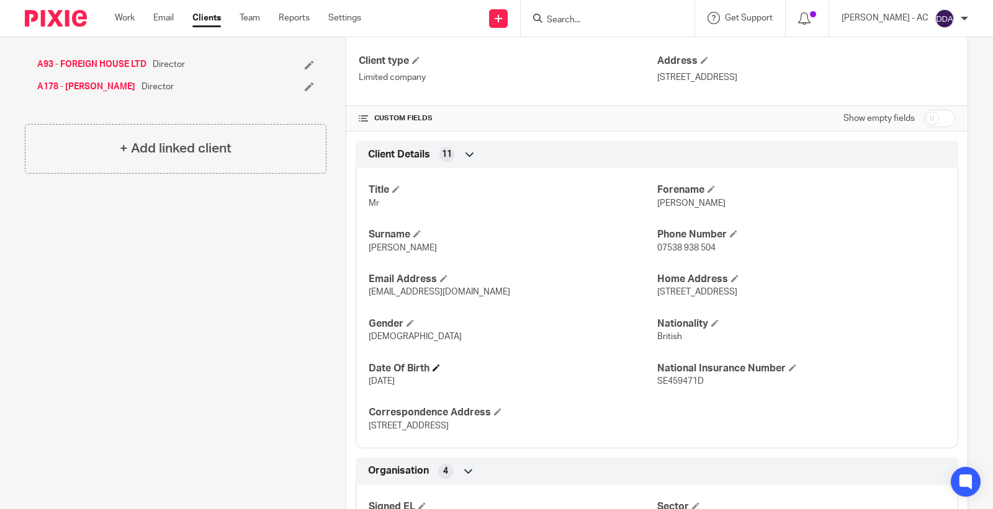
scroll to position [344, 0]
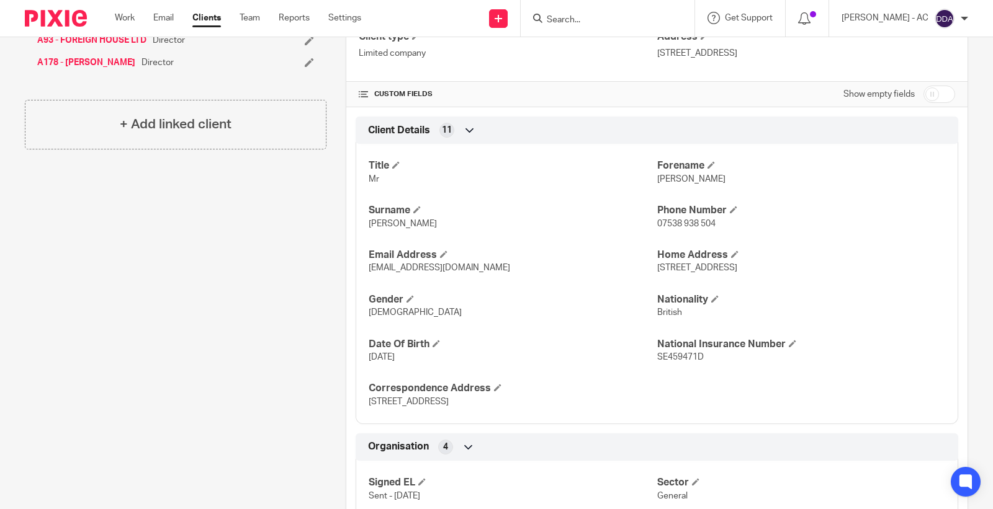
click at [671, 184] on p "[PERSON_NAME]" at bounding box center [801, 179] width 288 height 12
click at [670, 182] on span "[PERSON_NAME]" at bounding box center [691, 179] width 68 height 9
click at [659, 184] on p "[PERSON_NAME]" at bounding box center [801, 179] width 288 height 12
copy span "[PERSON_NAME]"
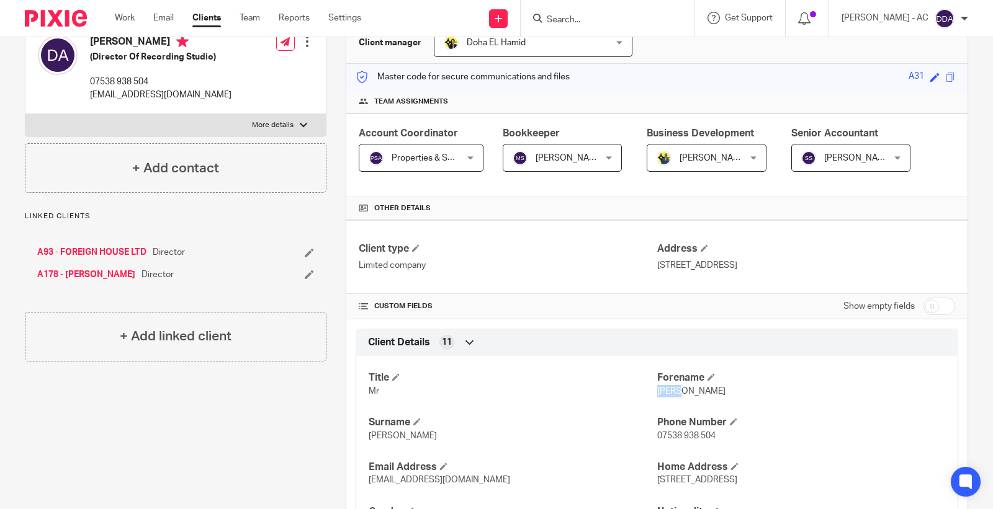
scroll to position [138, 0]
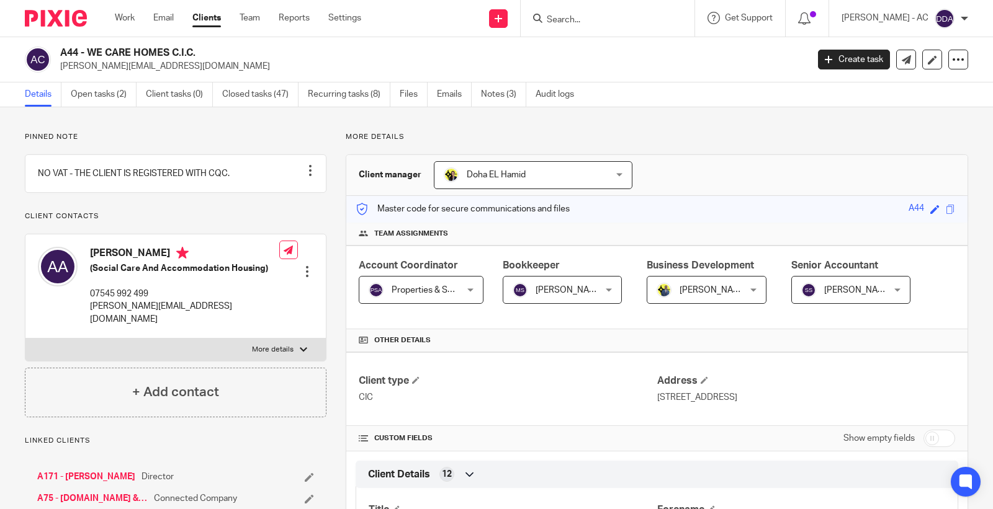
click at [101, 66] on p "[PERSON_NAME][EMAIL_ADDRESS][DOMAIN_NAME]" at bounding box center [429, 66] width 739 height 12
copy main "[PERSON_NAME][EMAIL_ADDRESS][DOMAIN_NAME] Create task Update from Companies Hou…"
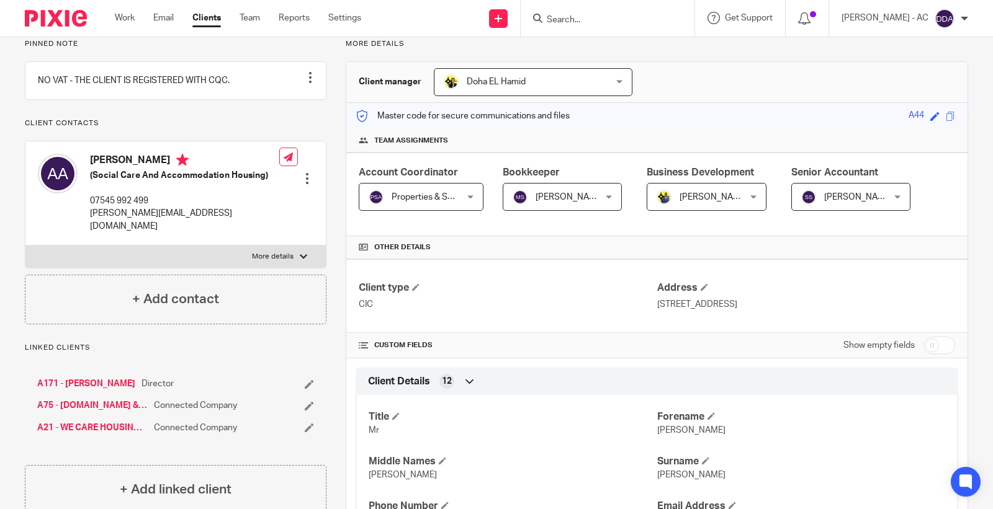
scroll to position [207, 0]
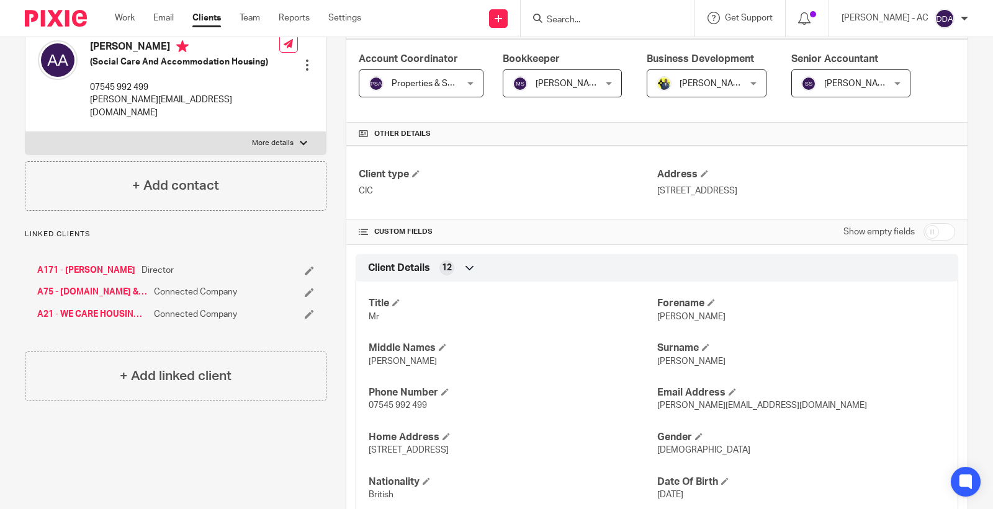
click at [652, 324] on div "Title Mr [PERSON_NAME] Middle Names [PERSON_NAME] Surname [PERSON_NAME] Phone N…" at bounding box center [657, 417] width 603 height 290
click at [657, 323] on p "[PERSON_NAME]" at bounding box center [801, 317] width 288 height 12
copy span "[PERSON_NAME]"
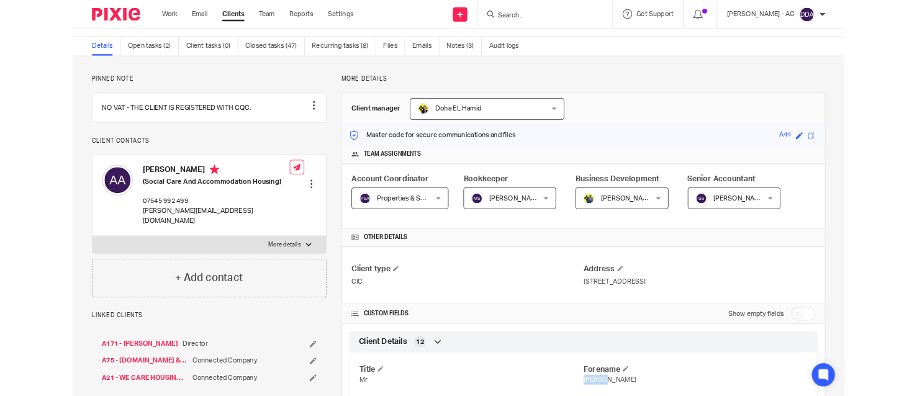
scroll to position [0, 0]
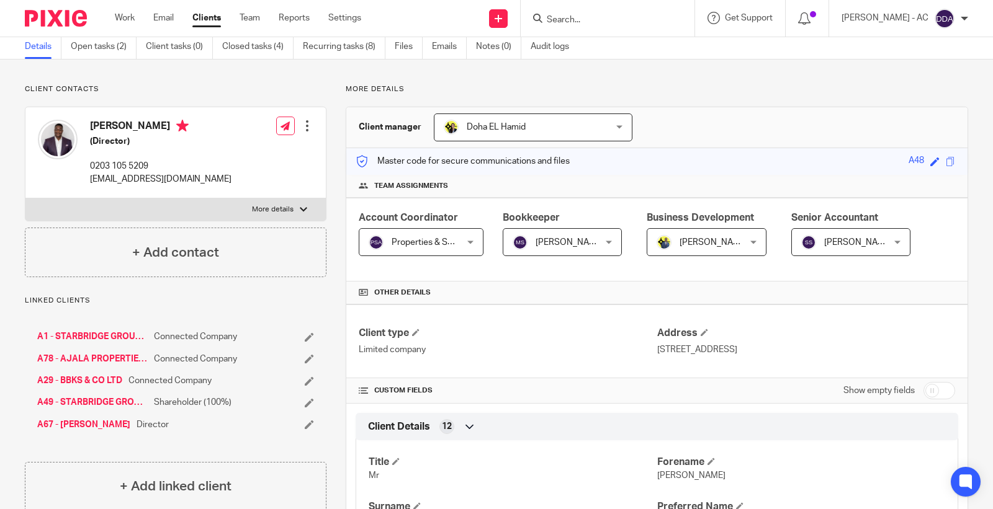
scroll to position [69, 0]
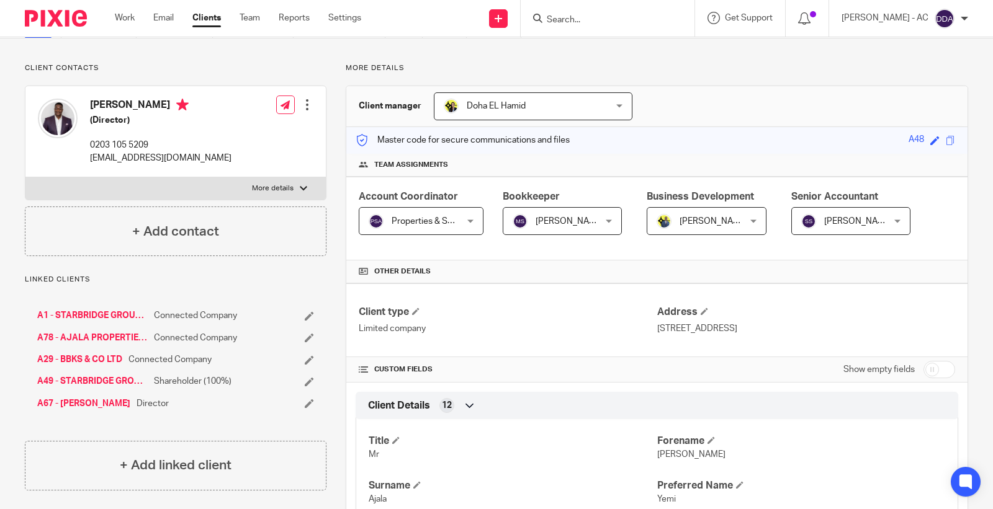
click at [925, 373] on input "checkbox" at bounding box center [939, 369] width 32 height 17
checkbox input "true"
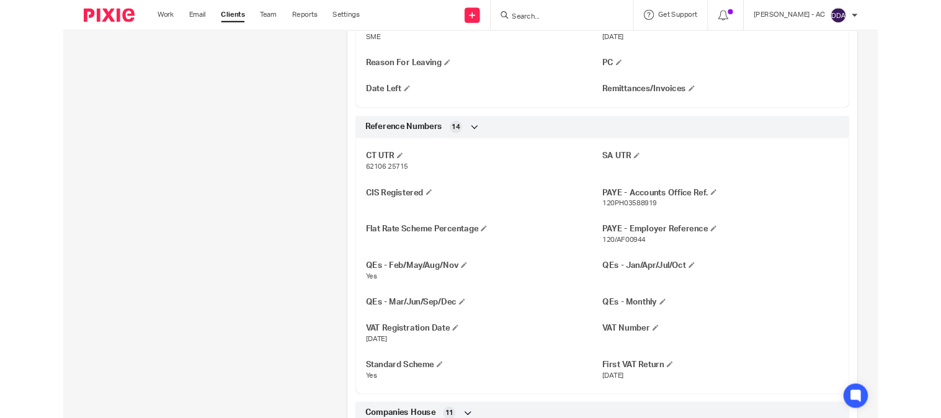
scroll to position [1034, 0]
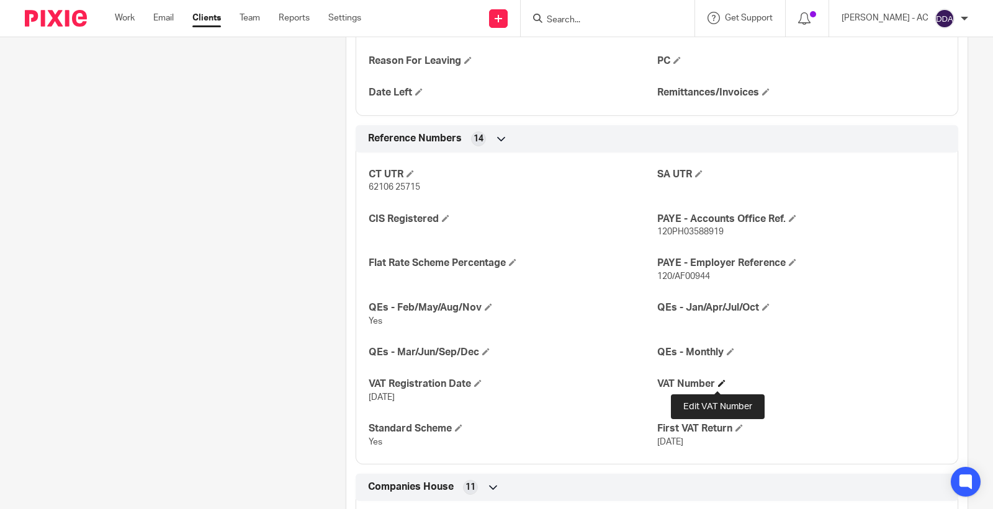
click at [718, 386] on span at bounding box center [721, 383] width 7 height 7
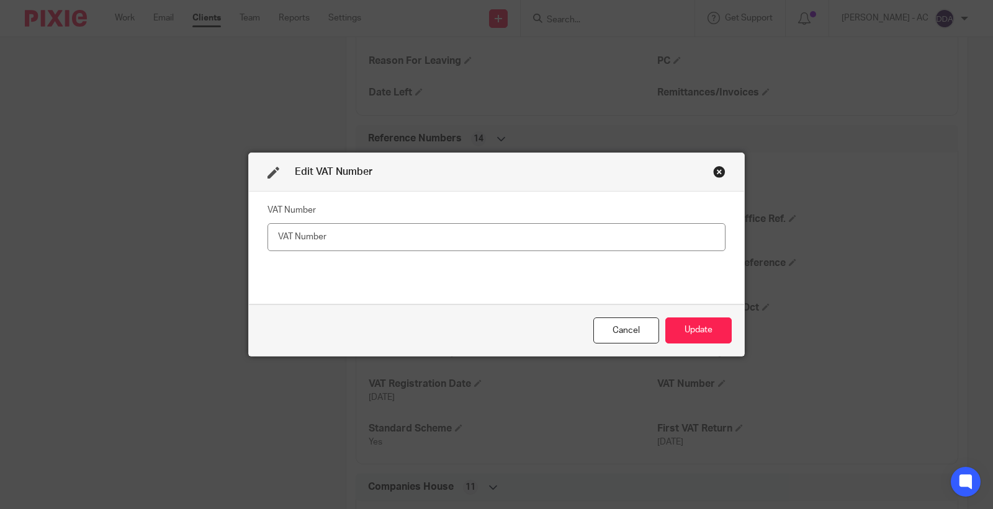
click at [414, 231] on input "text" at bounding box center [496, 237] width 458 height 28
type input "501 4487 19"
click at [693, 338] on button "Update" at bounding box center [698, 331] width 66 height 27
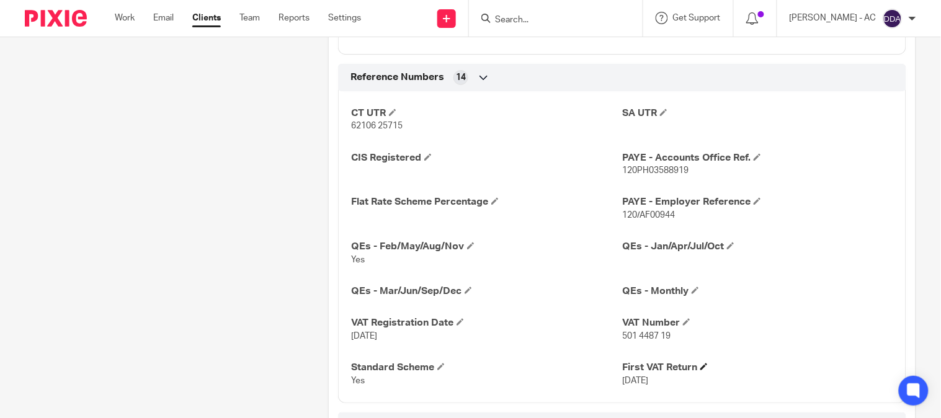
scroll to position [1172, 0]
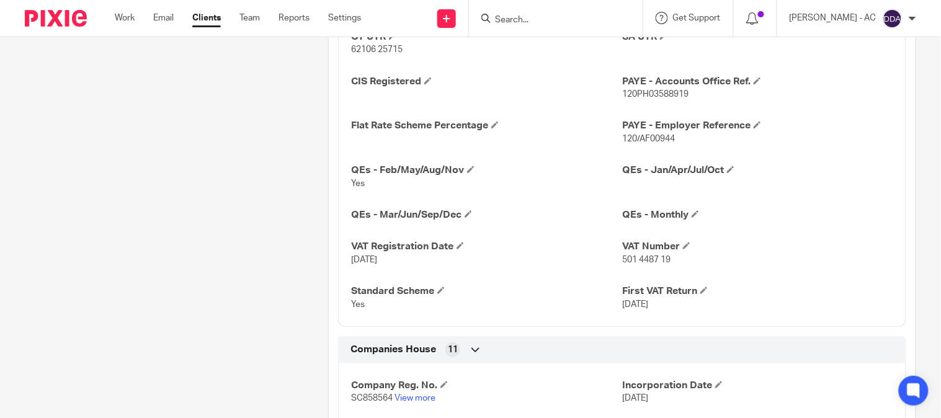
click at [645, 265] on p "501 4487 19" at bounding box center [757, 260] width 271 height 12
copy p "501 4487 19"
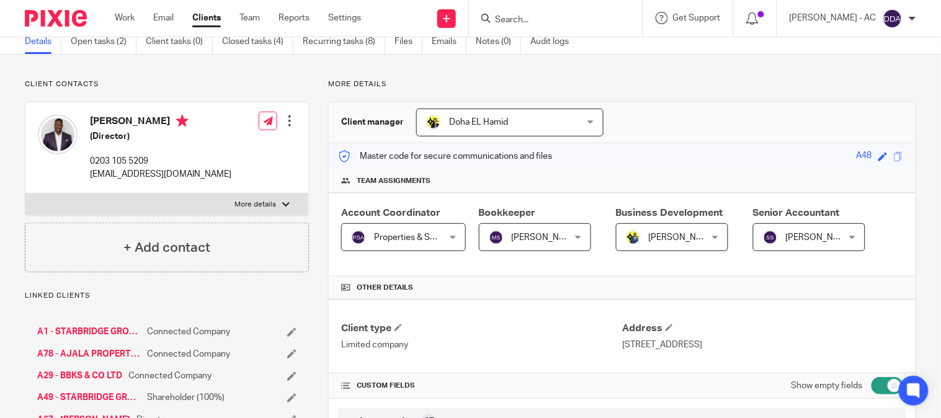
scroll to position [0, 0]
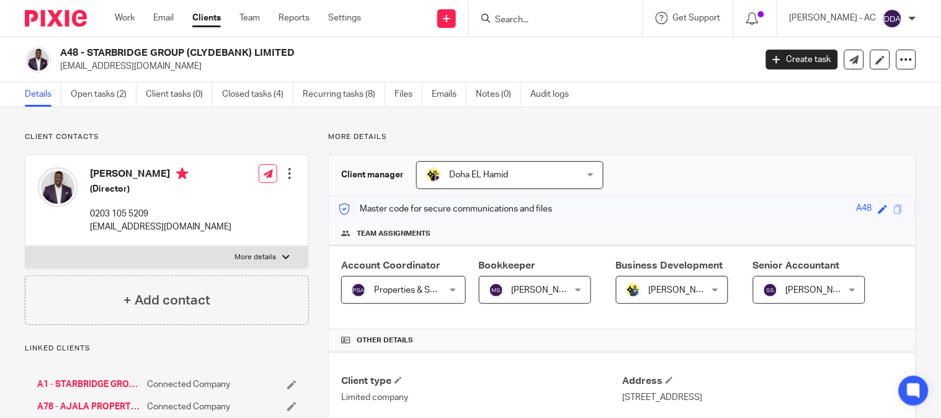
drag, startPoint x: 87, startPoint y: 52, endPoint x: 309, endPoint y: 48, distance: 221.5
click at [309, 48] on h2 "A48 - STARBRIDGE GROUP (CLYDEBANK) LIMITED" at bounding box center [335, 53] width 550 height 13
copy h2 "STARBRIDGE GROUP (CLYDEBANK) LIMITED"
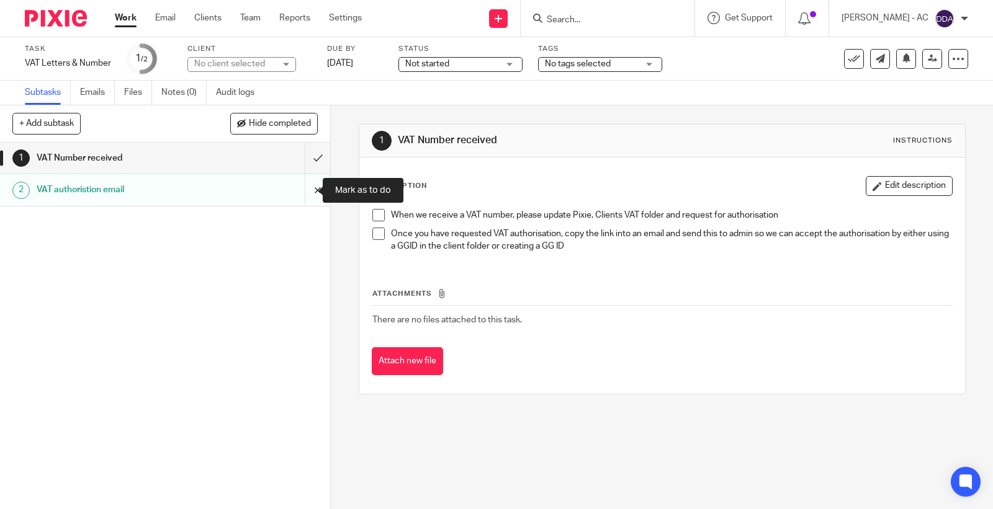
click at [300, 192] on input "submit" at bounding box center [165, 189] width 330 height 31
click at [192, 191] on h1 "VAT authoristion email" at bounding box center [122, 190] width 171 height 19
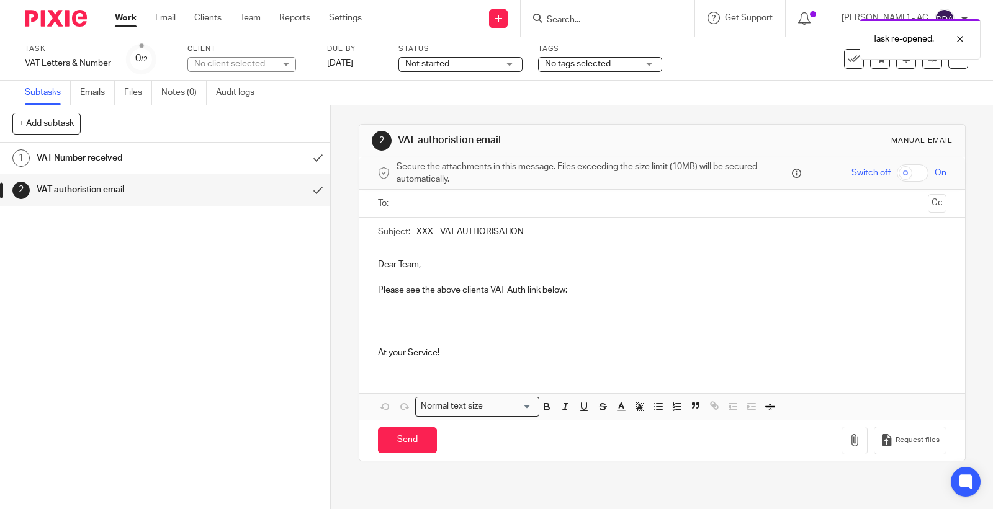
click at [579, 298] on p at bounding box center [662, 322] width 568 height 50
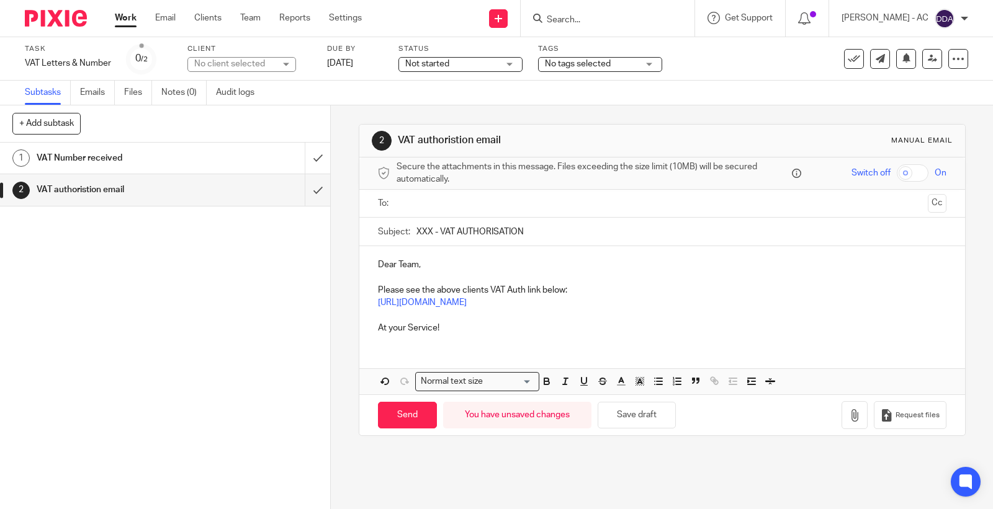
click at [488, 207] on input "text" at bounding box center [661, 204] width 521 height 14
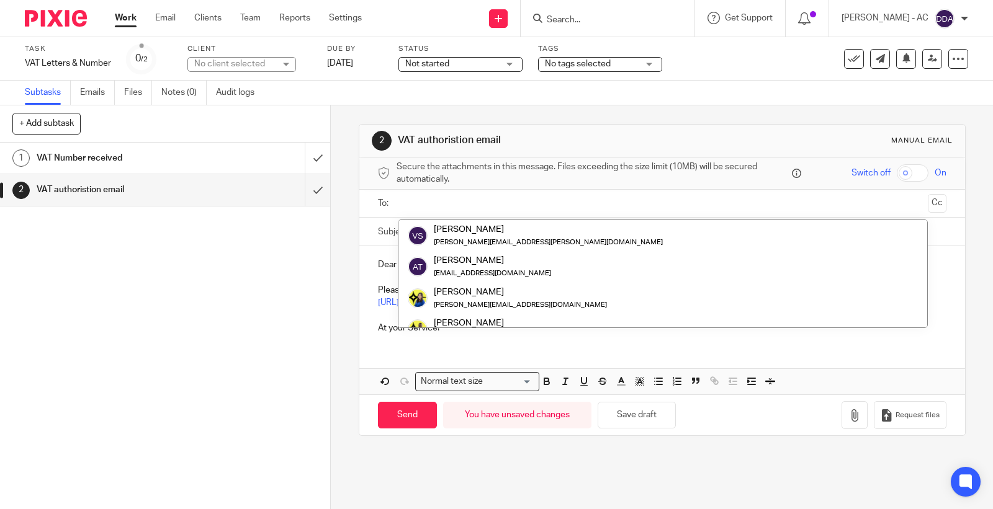
paste input "[EMAIL_ADDRESS][DOMAIN_NAME]"
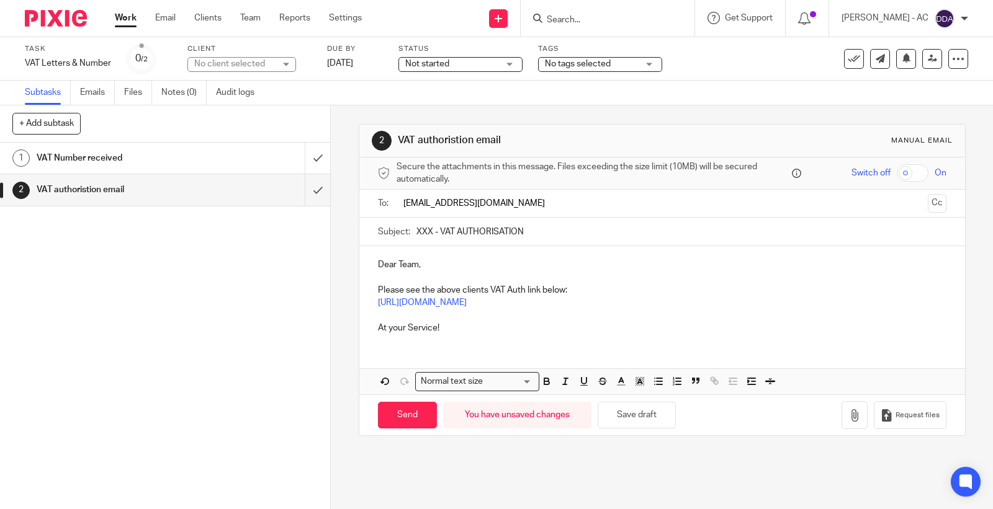
type input "[EMAIL_ADDRESS][DOMAIN_NAME]"
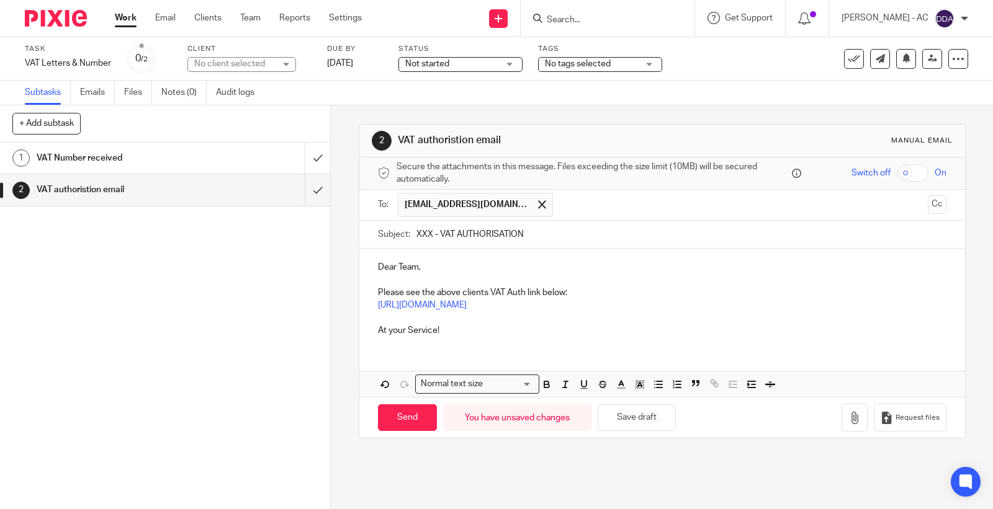
drag, startPoint x: 429, startPoint y: 234, endPoint x: 478, endPoint y: 278, distance: 66.4
click at [429, 233] on input "XXX - VAT AUTHORISATION" at bounding box center [681, 235] width 530 height 28
type input "A48 - VAT AUTHORISATION"
click at [395, 430] on input "Send" at bounding box center [407, 418] width 59 height 27
type input "Sent"
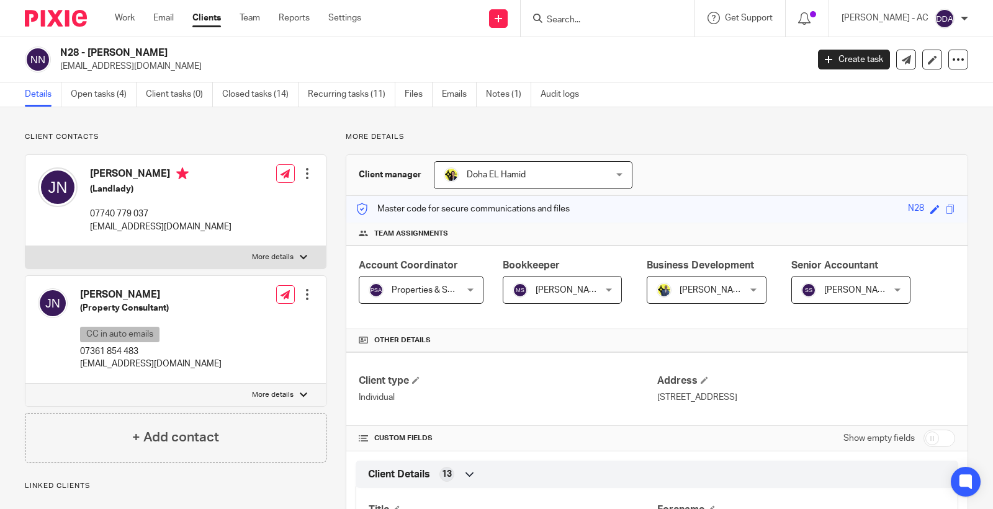
click at [127, 227] on p "[EMAIL_ADDRESS][DOMAIN_NAME]" at bounding box center [160, 227] width 141 height 12
click at [127, 226] on p "[EMAIL_ADDRESS][DOMAIN_NAME]" at bounding box center [160, 227] width 141 height 12
click at [126, 226] on p "[EMAIL_ADDRESS][DOMAIN_NAME]" at bounding box center [160, 227] width 141 height 12
copy div "juneffc@gmail.com"
click at [114, 363] on p "joelkojo@outlook.com" at bounding box center [150, 364] width 141 height 12
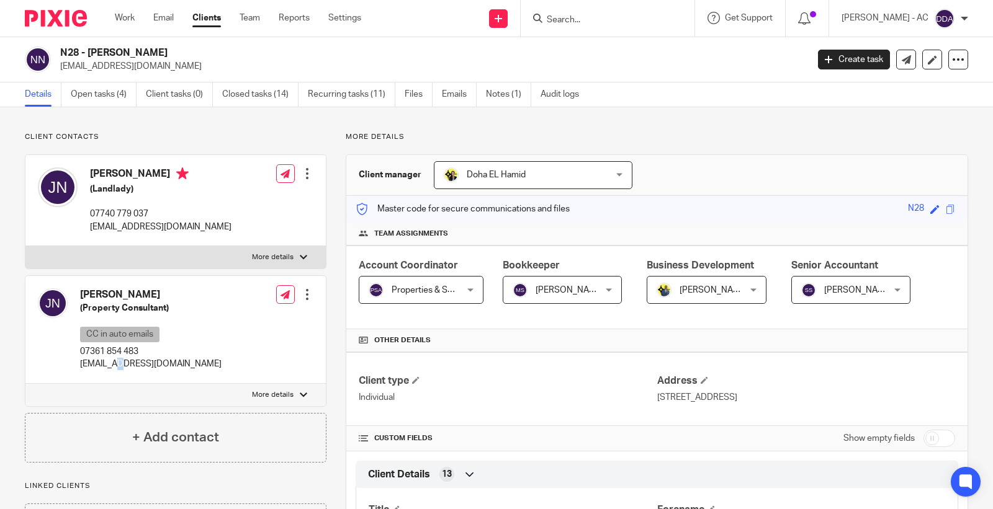
click at [114, 362] on p "joelkojo@outlook.com" at bounding box center [150, 364] width 141 height 12
copy div "joelkojo@outlook.com"
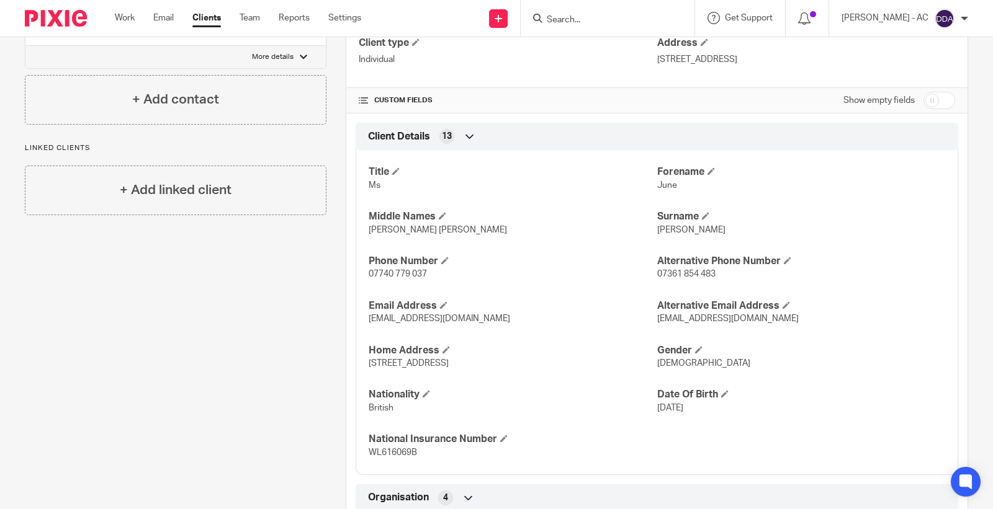
scroll to position [344, 0]
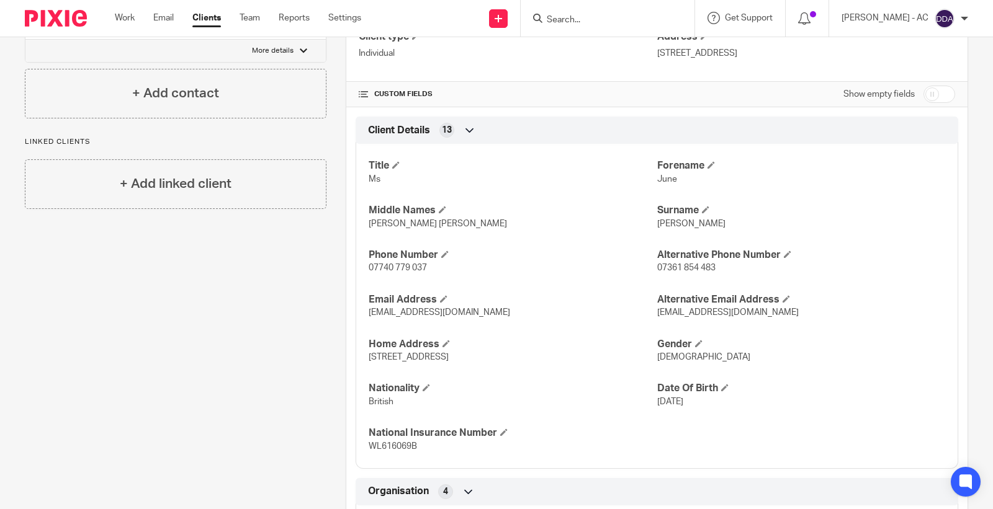
click at [661, 184] on p "June" at bounding box center [801, 179] width 288 height 12
copy span "June"
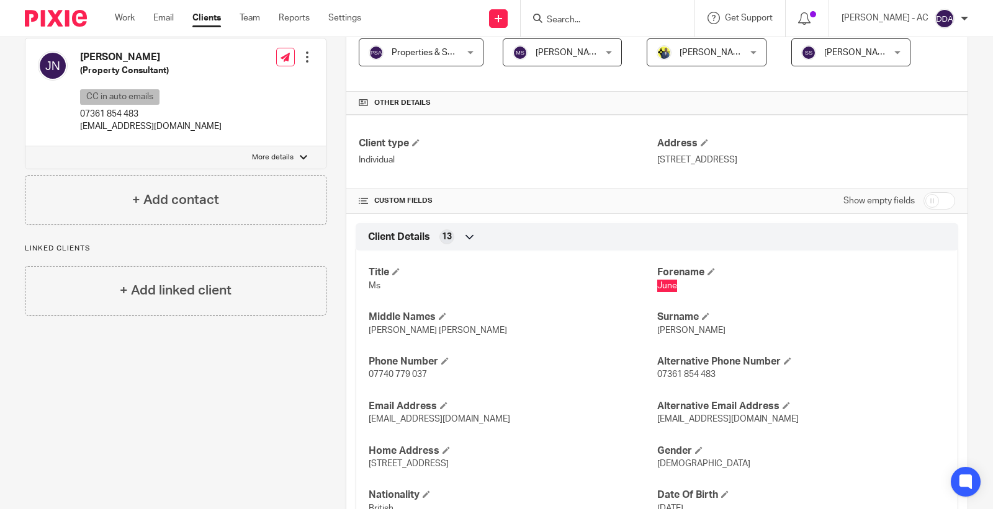
scroll to position [69, 0]
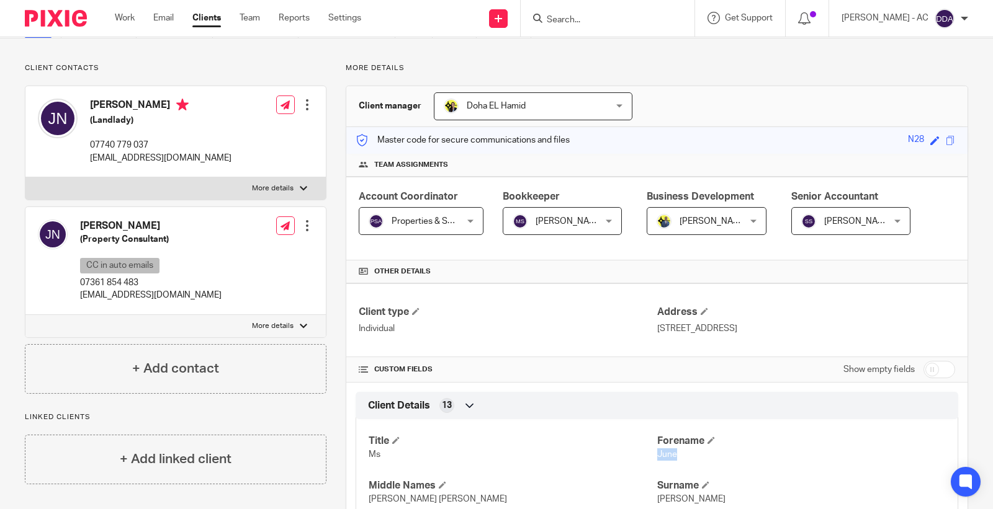
copy h4 "Joel"
drag, startPoint x: 102, startPoint y: 226, endPoint x: 82, endPoint y: 231, distance: 20.3
click at [82, 231] on h4 "Joel Nyarko" at bounding box center [150, 226] width 141 height 13
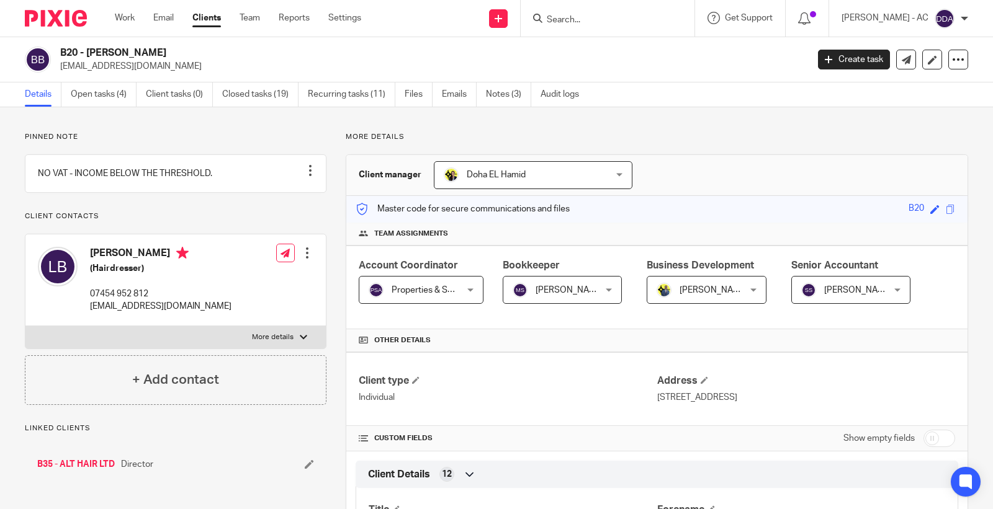
click at [113, 65] on p "[EMAIL_ADDRESS][DOMAIN_NAME]" at bounding box center [429, 66] width 739 height 12
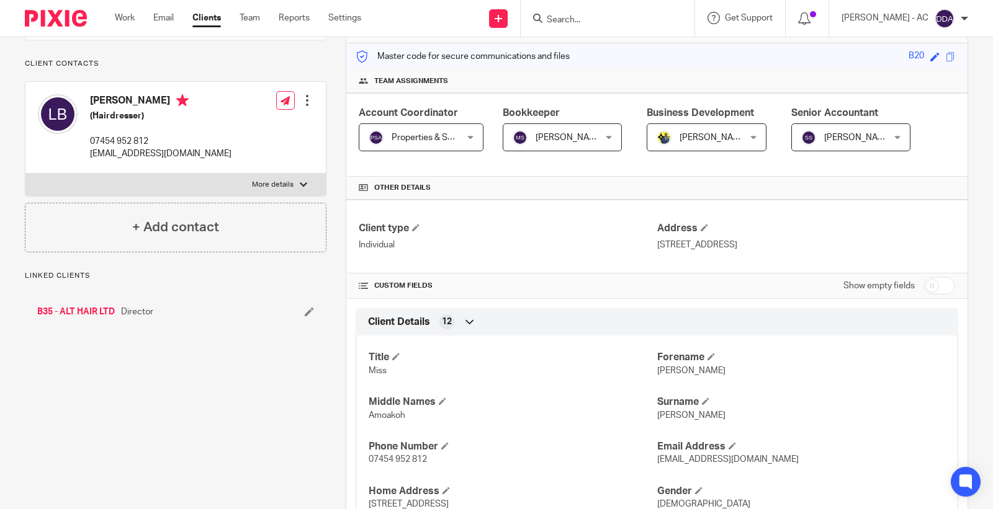
scroll to position [207, 0]
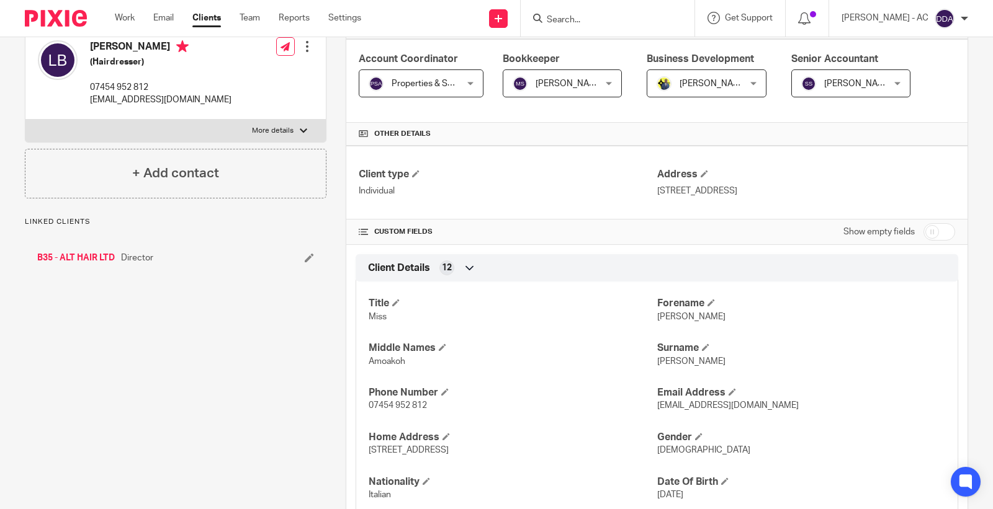
click at [659, 321] on p "[PERSON_NAME]" at bounding box center [801, 317] width 288 height 12
click at [659, 320] on span "[PERSON_NAME]" at bounding box center [691, 317] width 68 height 9
copy span "[PERSON_NAME]"
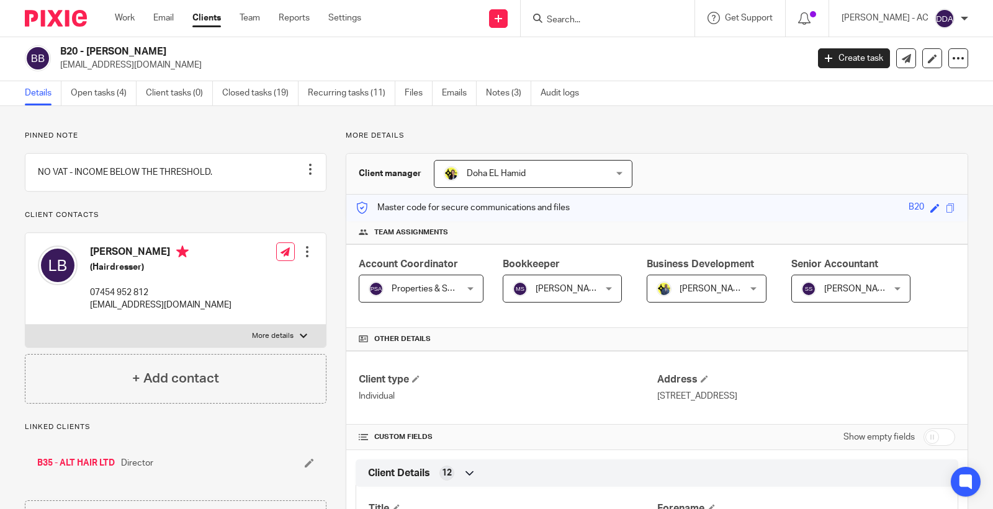
scroll to position [0, 0]
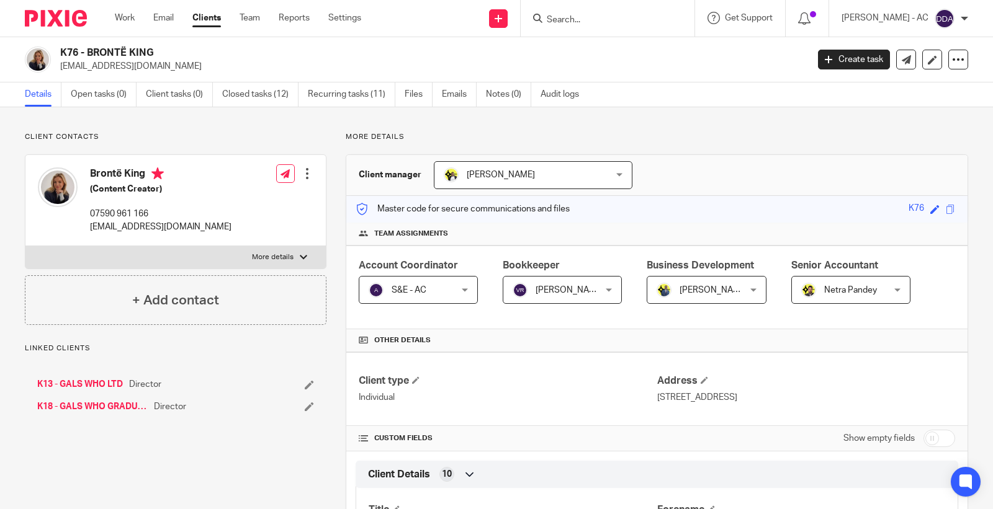
drag, startPoint x: 151, startPoint y: 66, endPoint x: 56, endPoint y: 76, distance: 95.4
click at [56, 76] on div "K76 - BRONTË KING [EMAIL_ADDRESS][DOMAIN_NAME] Create task Update from Companie…" at bounding box center [496, 59] width 993 height 45
copy p "[EMAIL_ADDRESS][DOMAIN_NAME]"
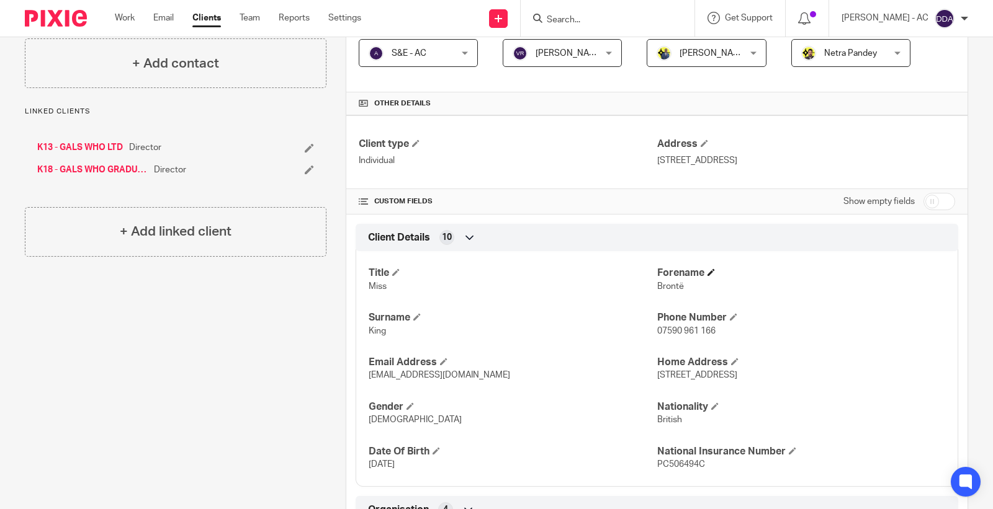
scroll to position [212, 0]
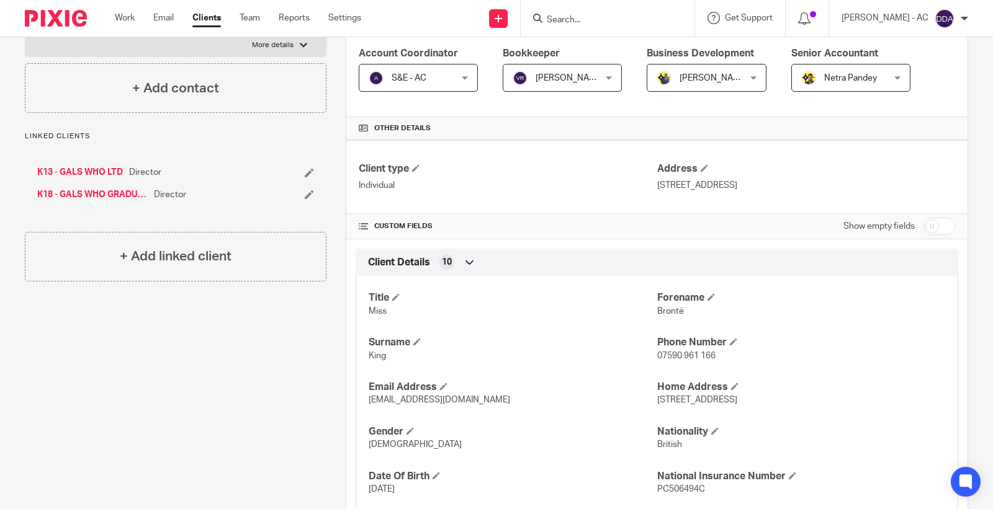
click at [658, 314] on span "Brontë" at bounding box center [670, 311] width 27 height 9
click at [658, 313] on span "Brontë" at bounding box center [670, 311] width 27 height 9
copy span "Brontë"
